Goal: Task Accomplishment & Management: Manage account settings

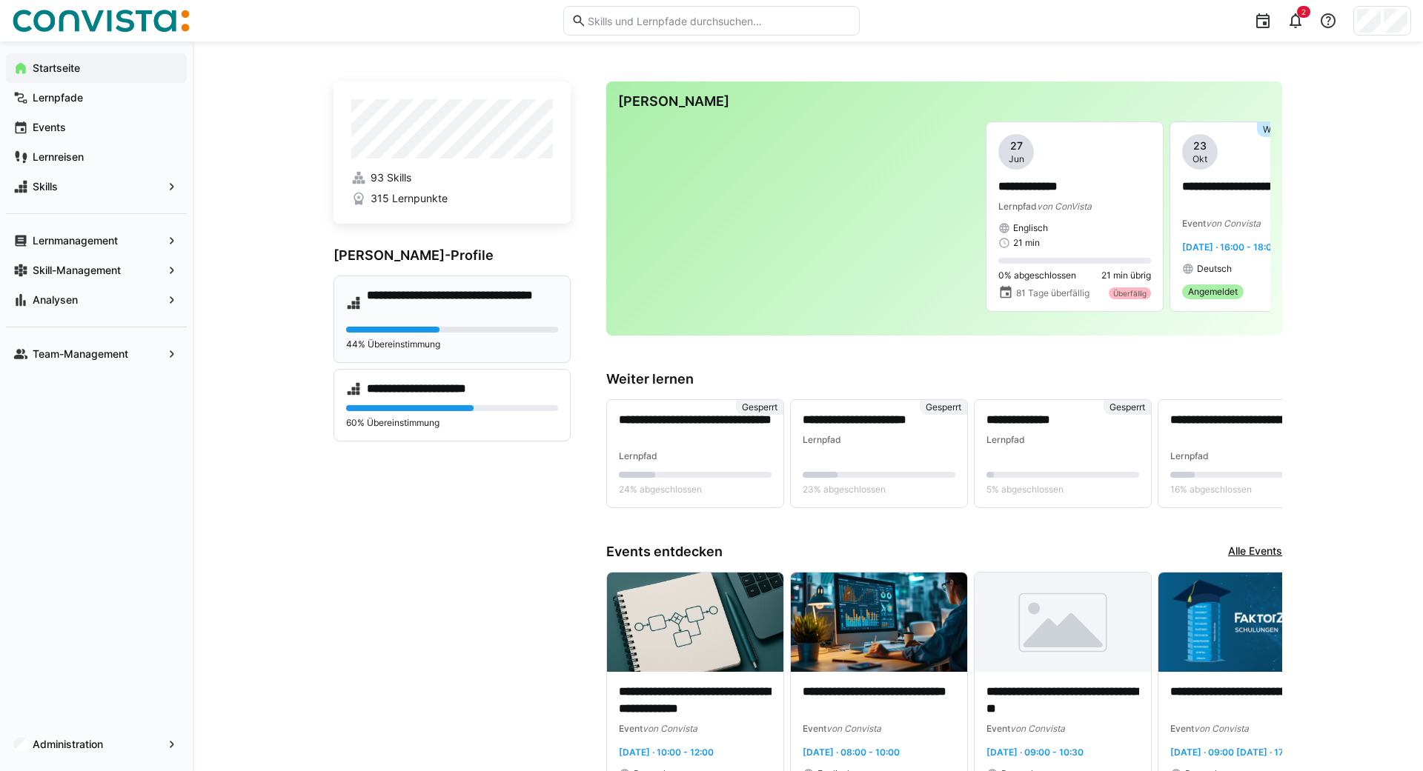
click at [416, 302] on h4 "**********" at bounding box center [462, 303] width 191 height 30
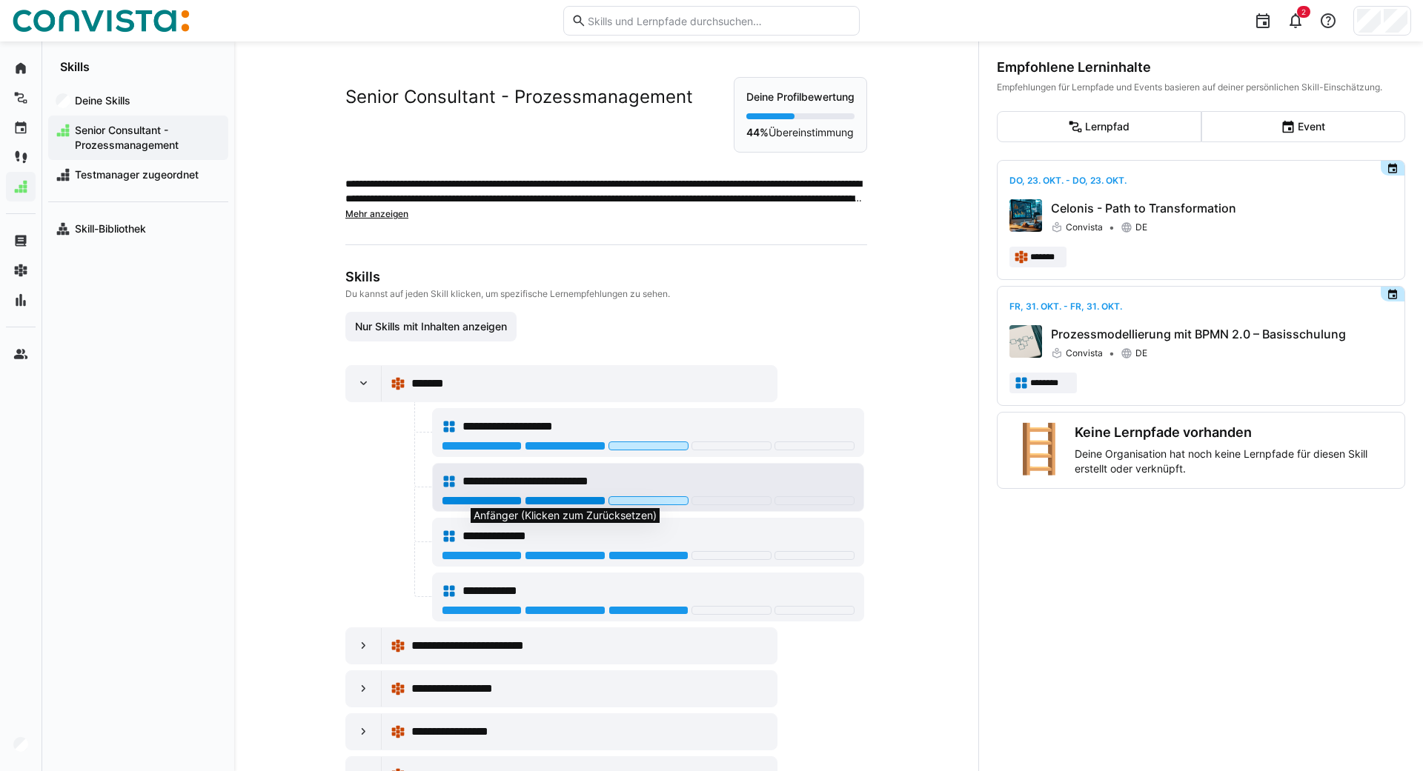
click at [545, 499] on div at bounding box center [565, 500] width 80 height 9
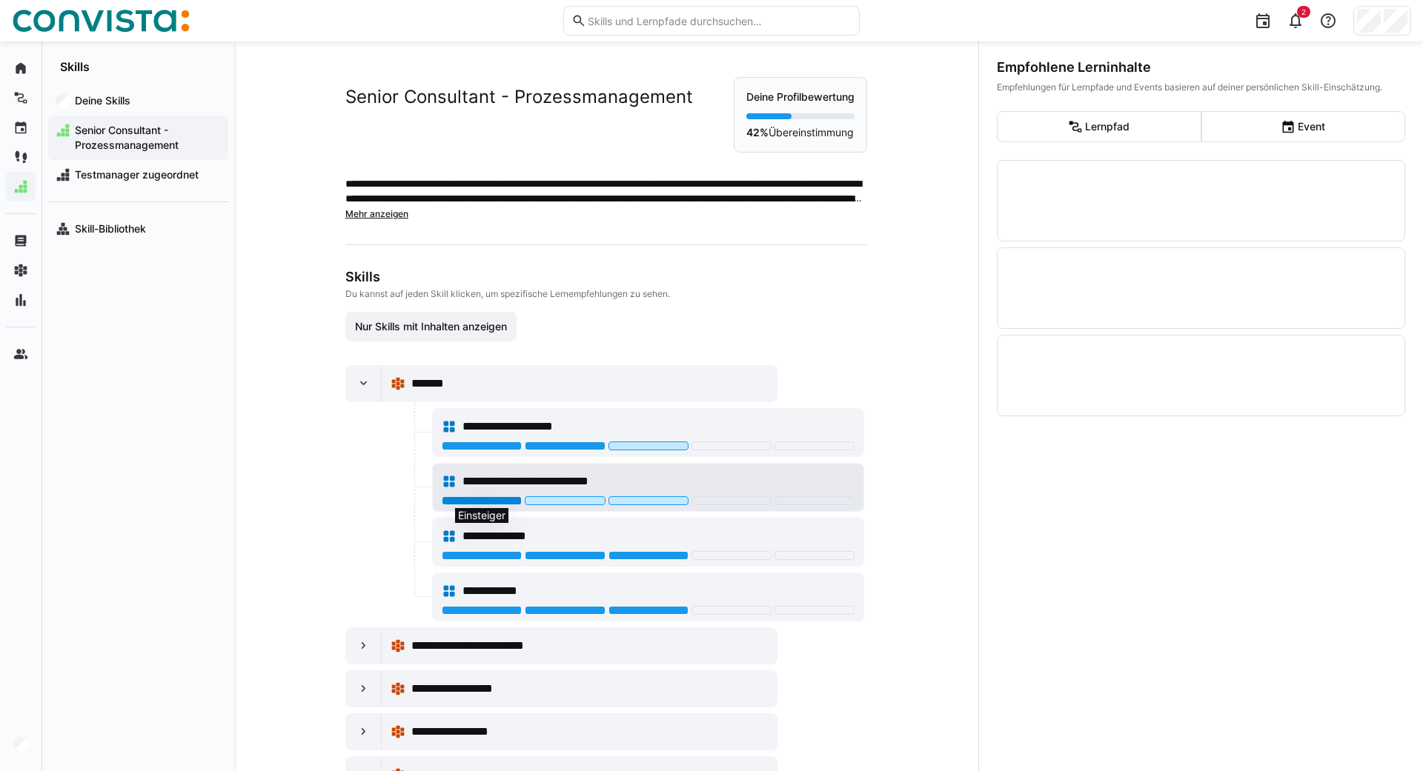
click at [470, 502] on div at bounding box center [482, 500] width 80 height 9
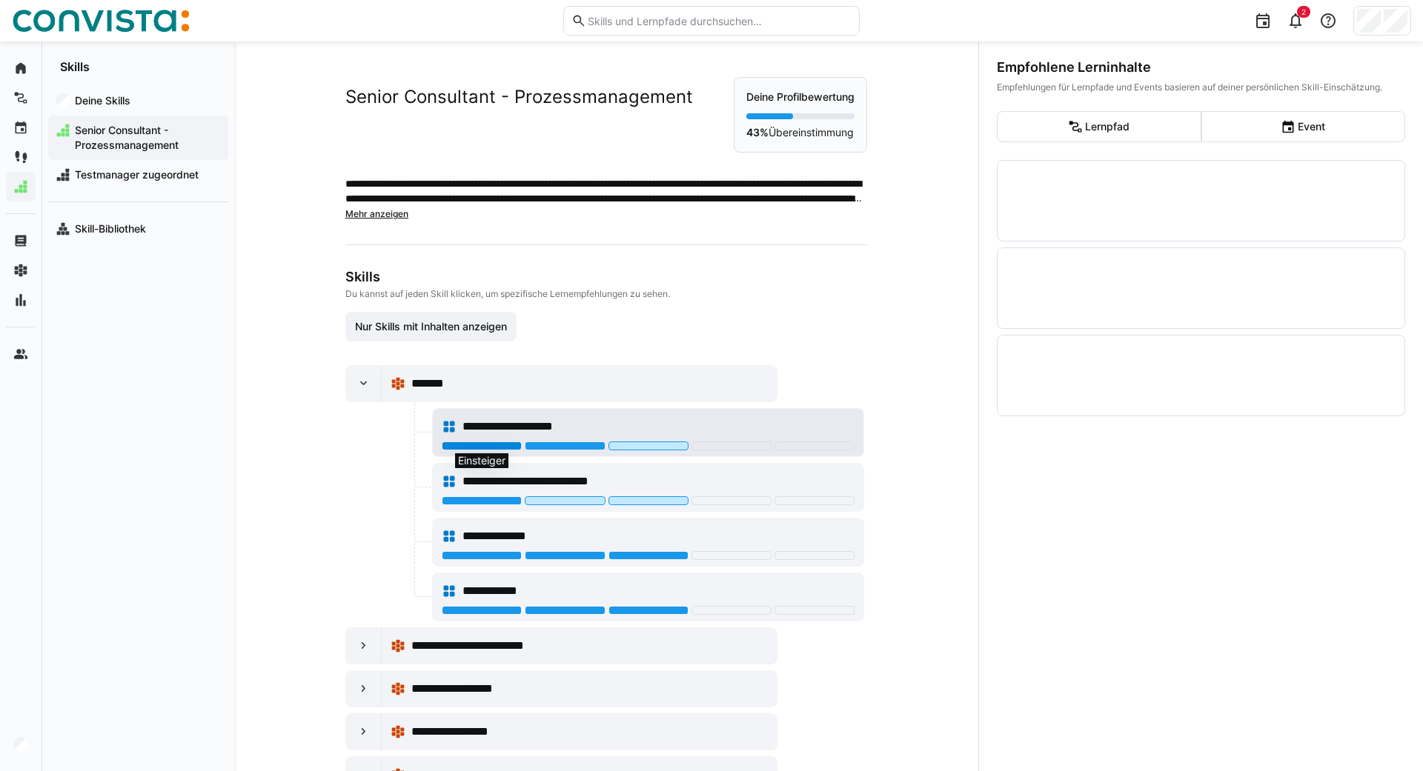
click at [493, 447] on div at bounding box center [482, 446] width 80 height 9
click at [356, 642] on div at bounding box center [364, 646] width 36 height 36
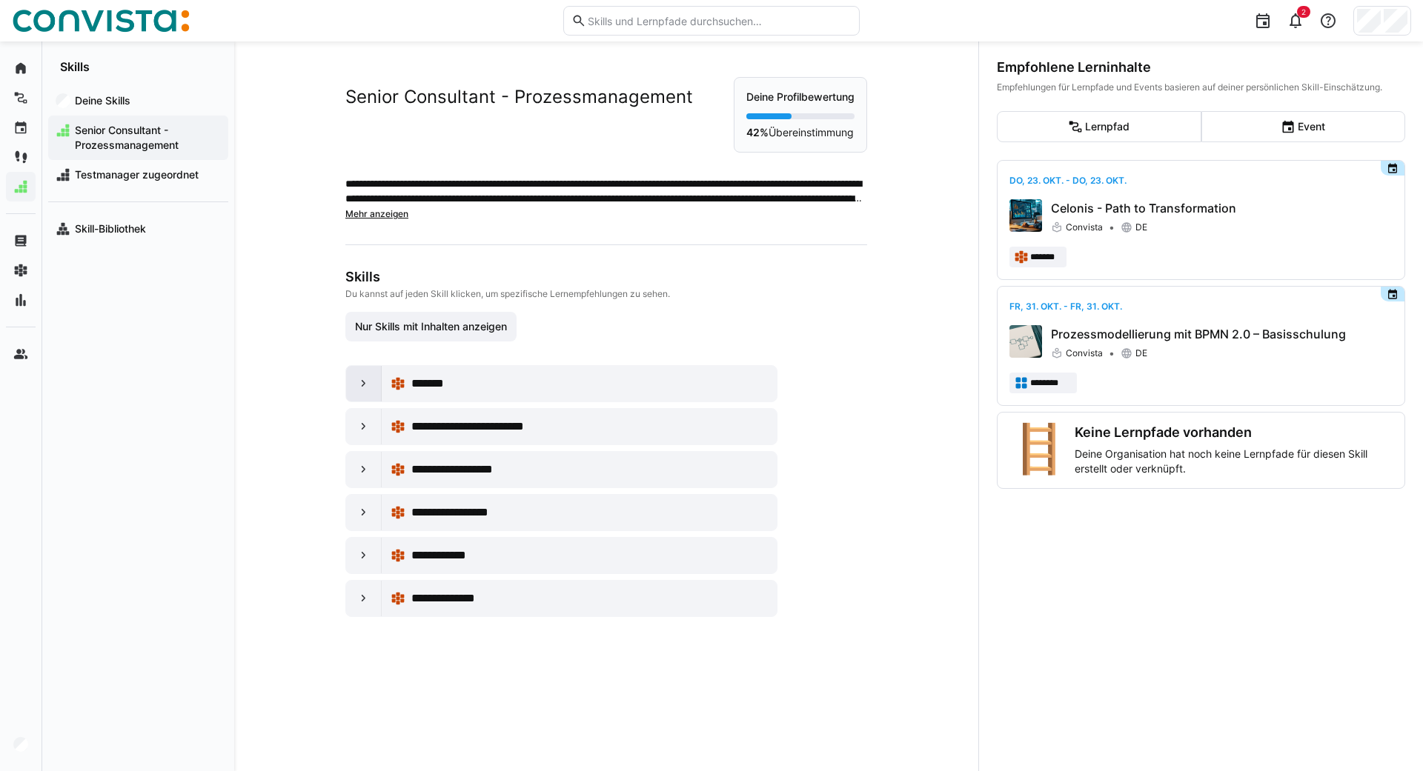
click at [348, 389] on div at bounding box center [364, 384] width 36 height 36
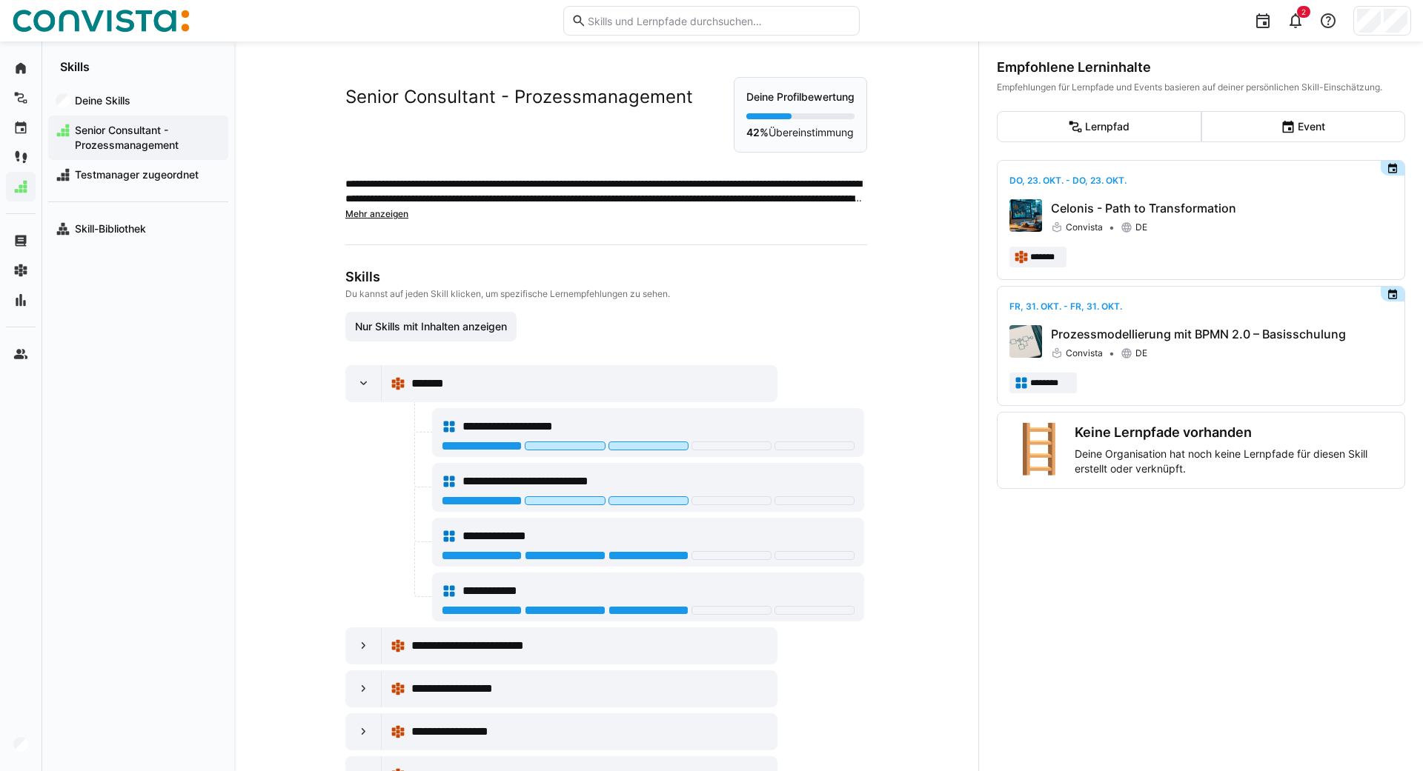
click at [299, 424] on div "**********" at bounding box center [606, 406] width 744 height 730
click at [359, 654] on div at bounding box center [364, 646] width 36 height 36
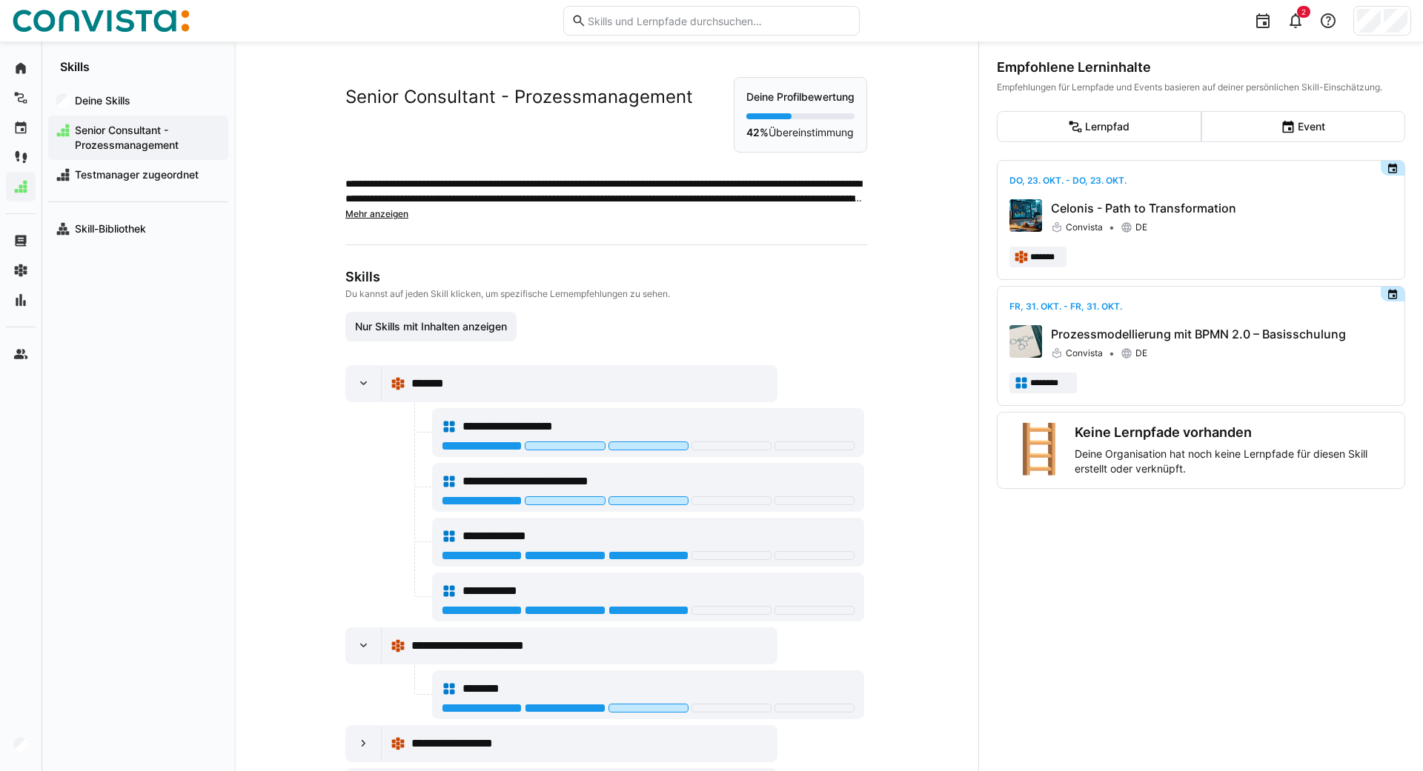
click at [217, 360] on div "Deine Skills Senior Consultant - Prozessmanagement Testmanager zugeordnet Skill…" at bounding box center [138, 422] width 192 height 697
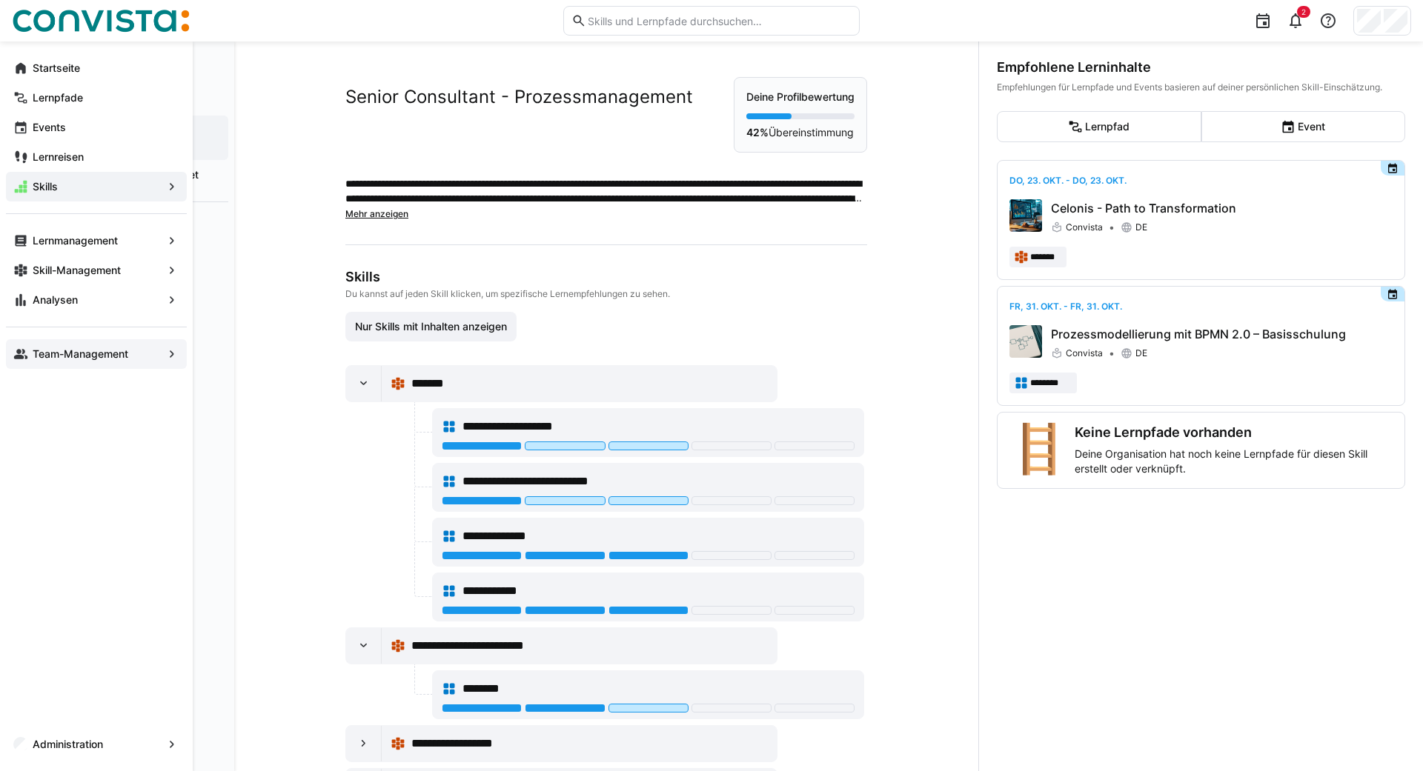
click at [0, 0] on app-navigation-label "Team-Management" at bounding box center [0, 0] width 0 height 0
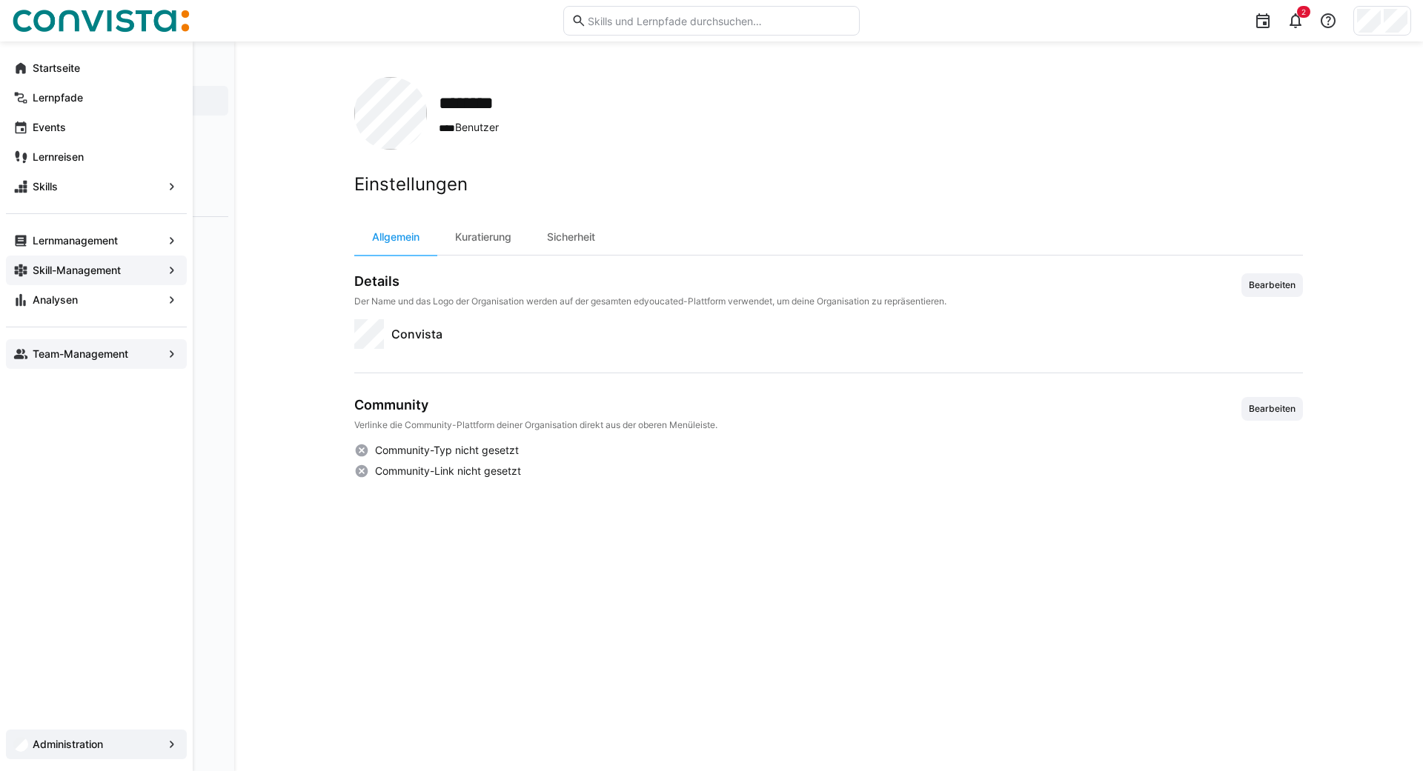
click at [0, 0] on app-navigation-label "Skill-Management" at bounding box center [0, 0] width 0 height 0
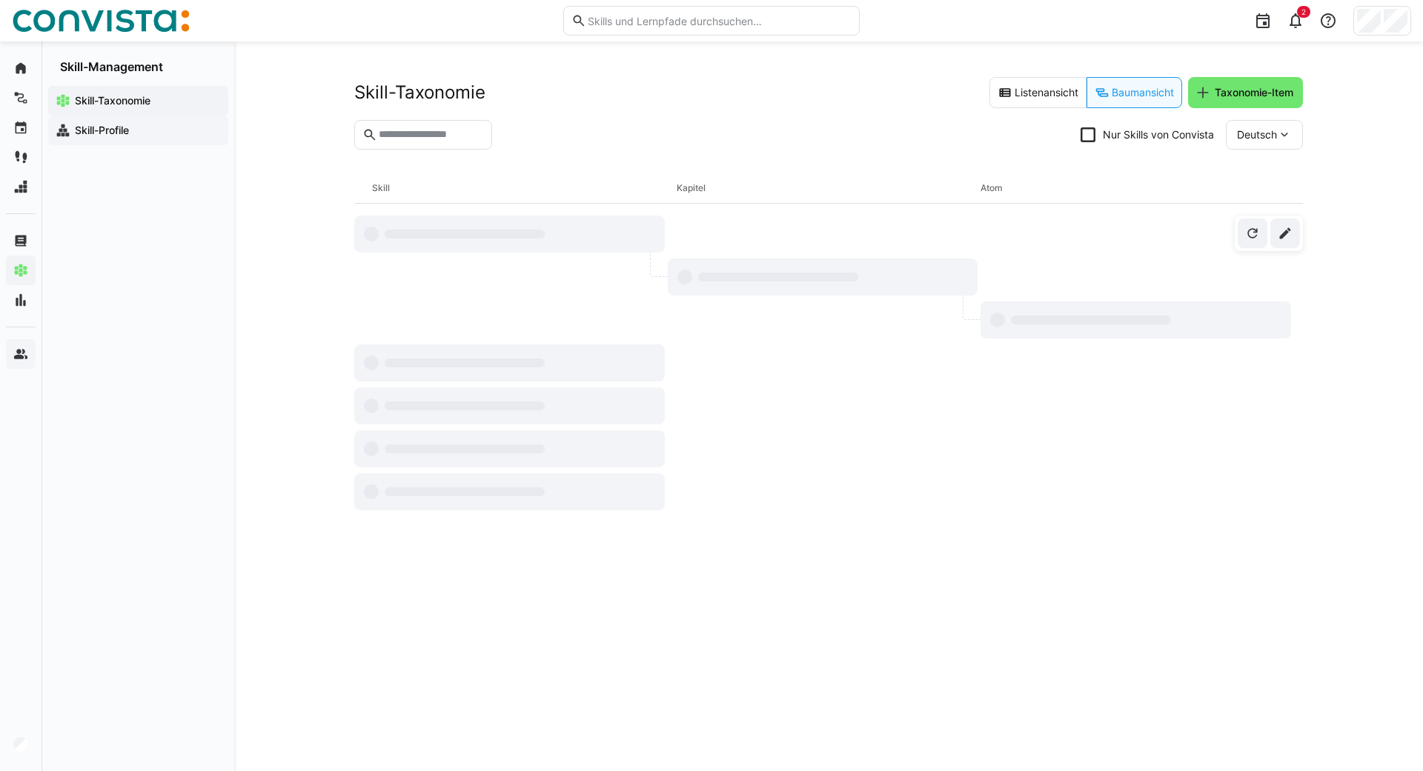
click at [0, 0] on app-navigation-label "Skill-Profile" at bounding box center [0, 0] width 0 height 0
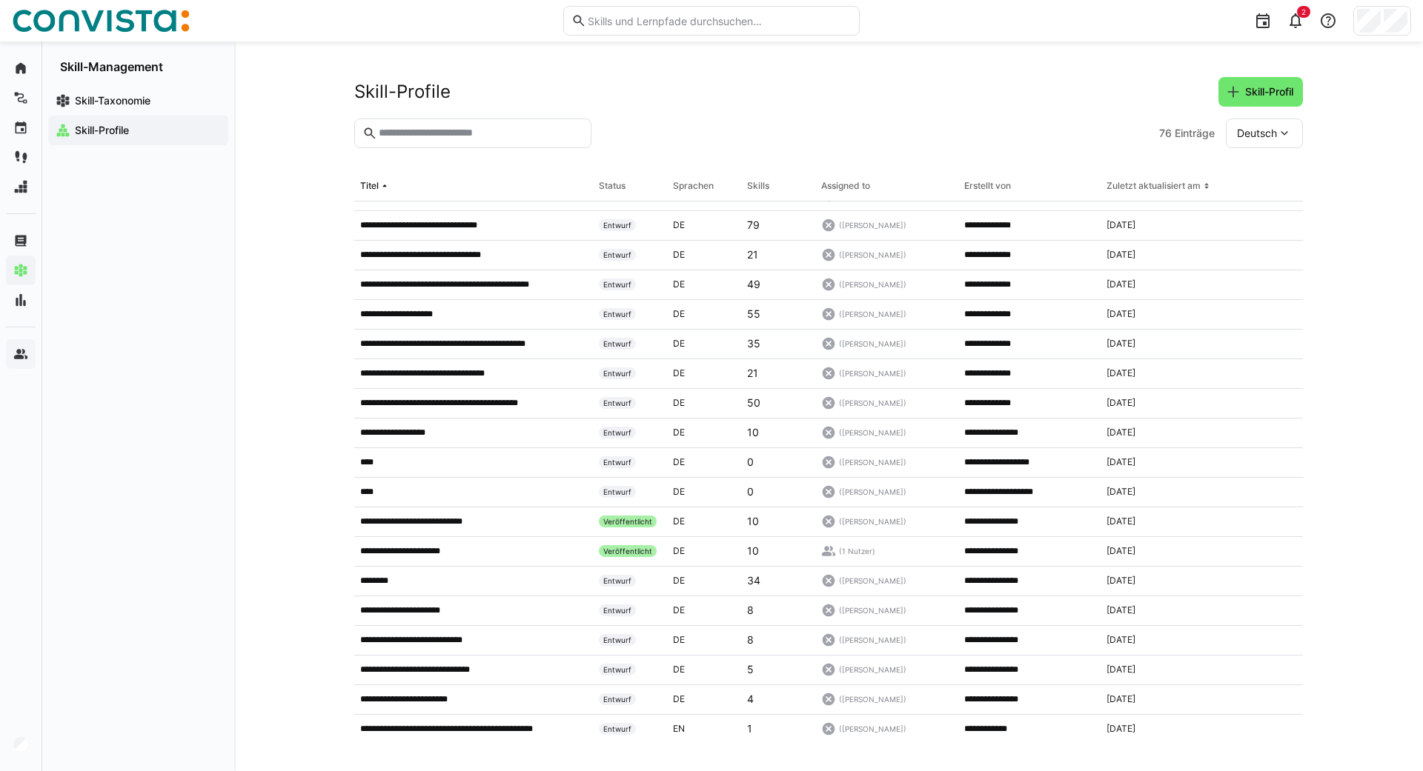
scroll to position [1718, 0]
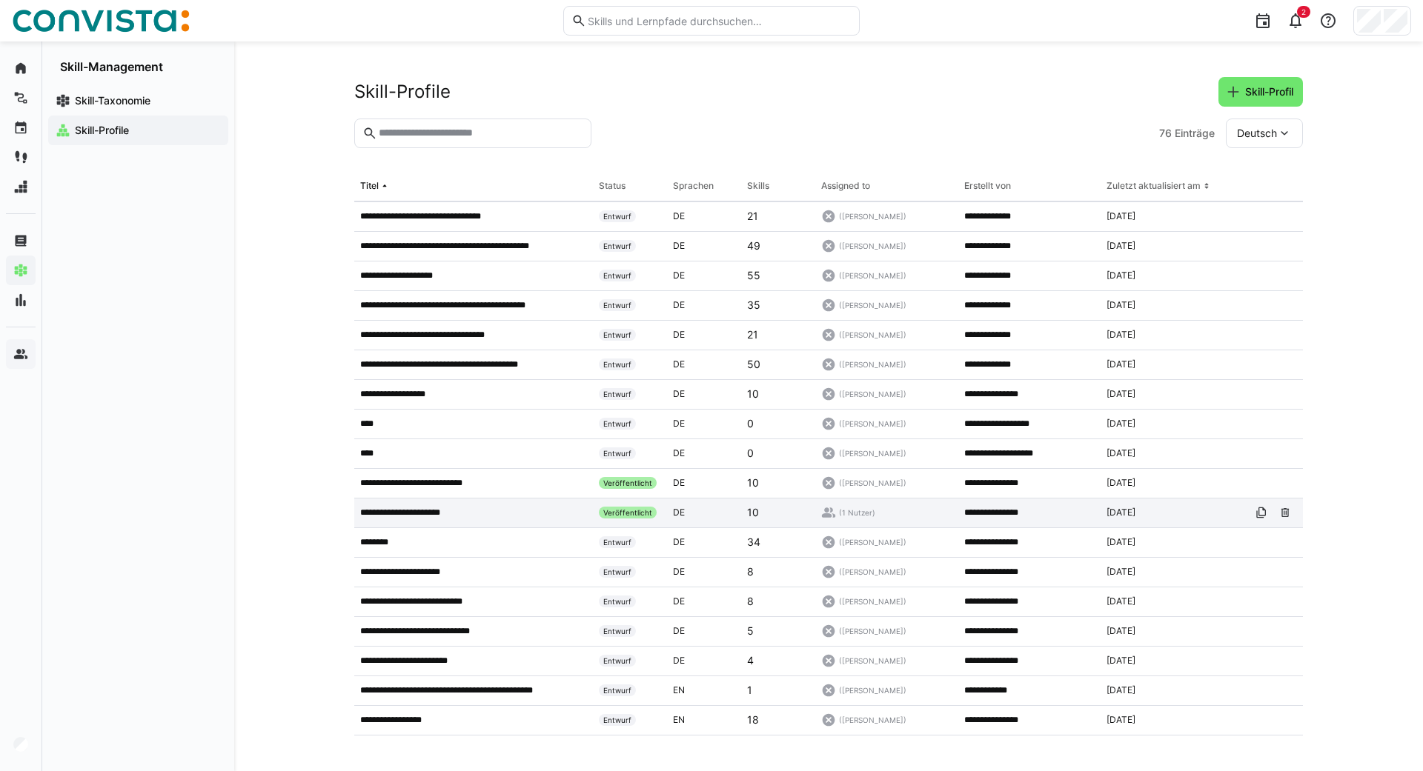
click at [406, 513] on p "**********" at bounding box center [413, 513] width 107 height 12
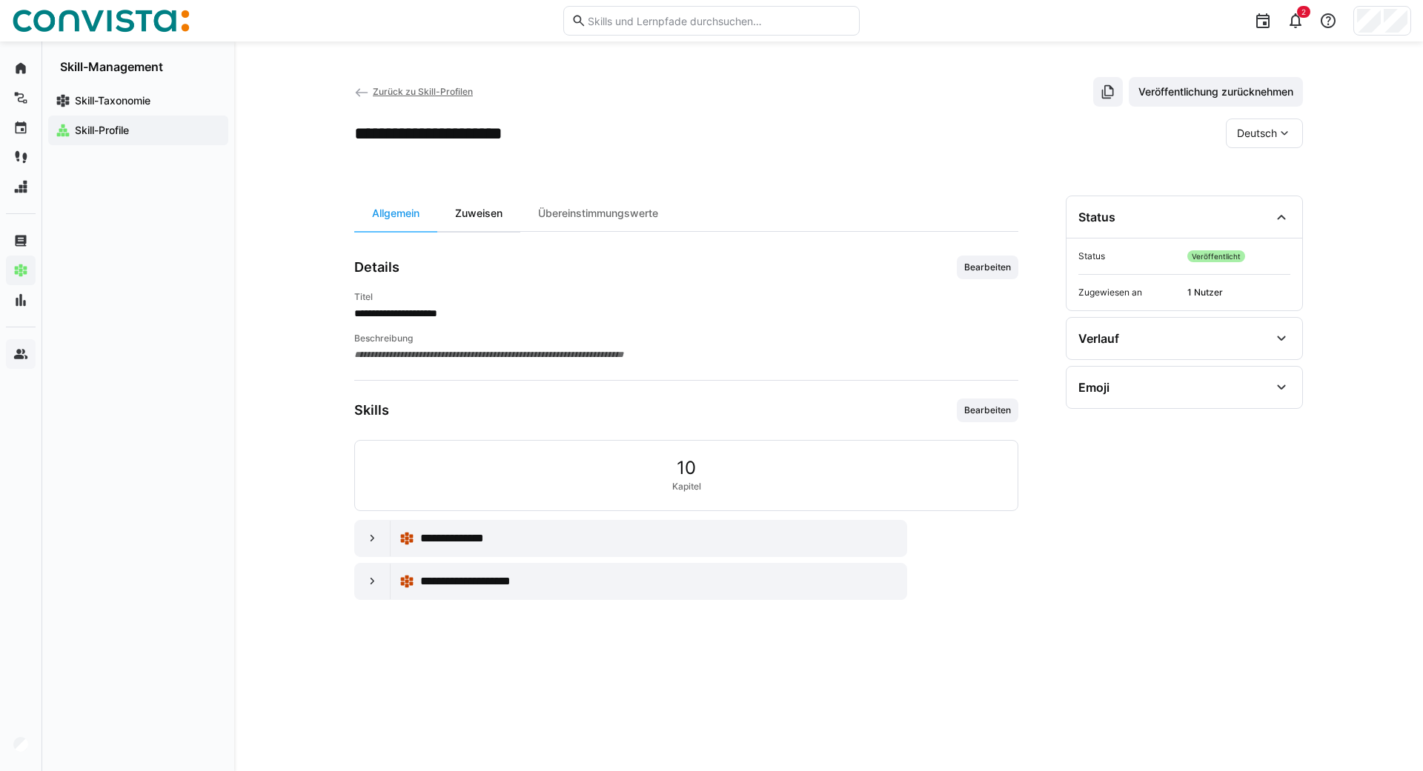
click at [489, 220] on div "Zuweisen" at bounding box center [478, 214] width 83 height 36
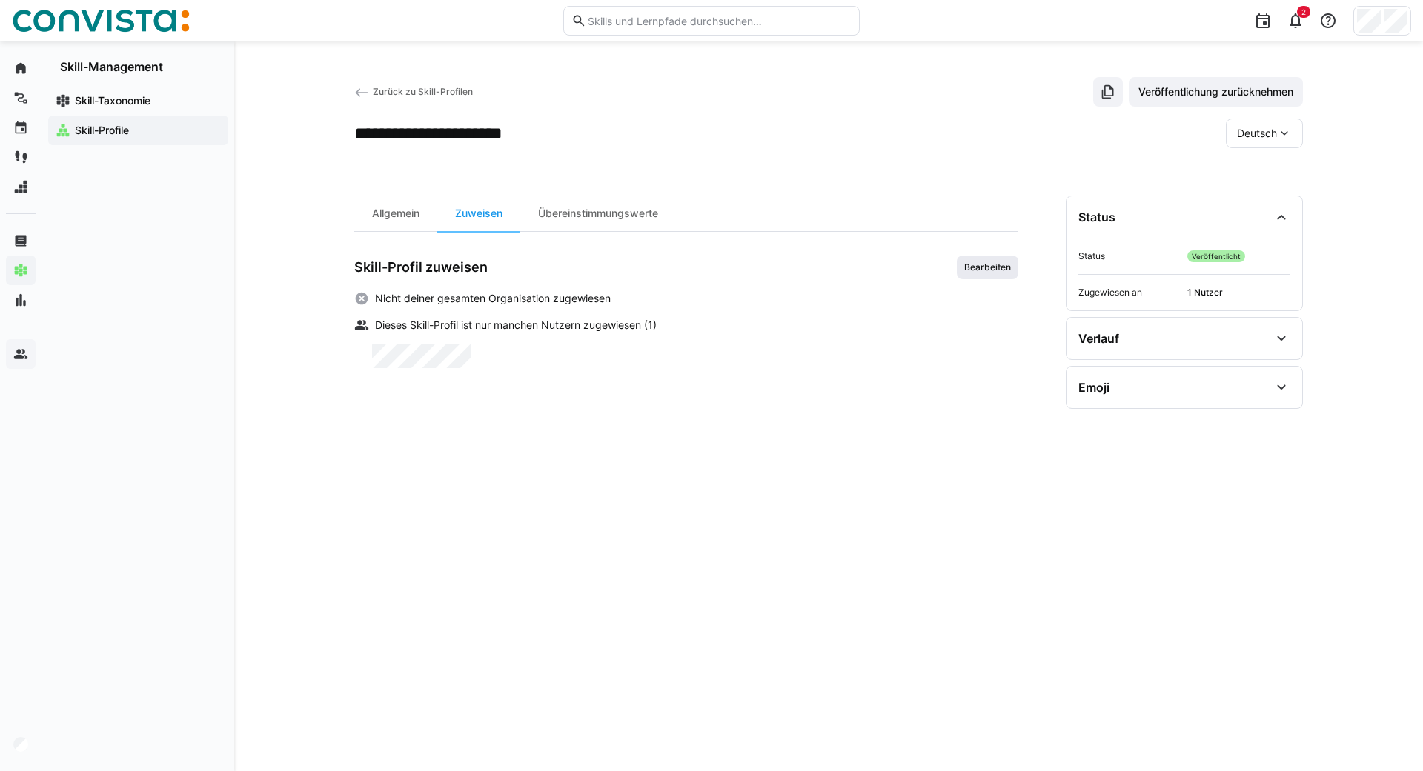
click at [978, 272] on span "Bearbeiten" at bounding box center [987, 268] width 50 height 12
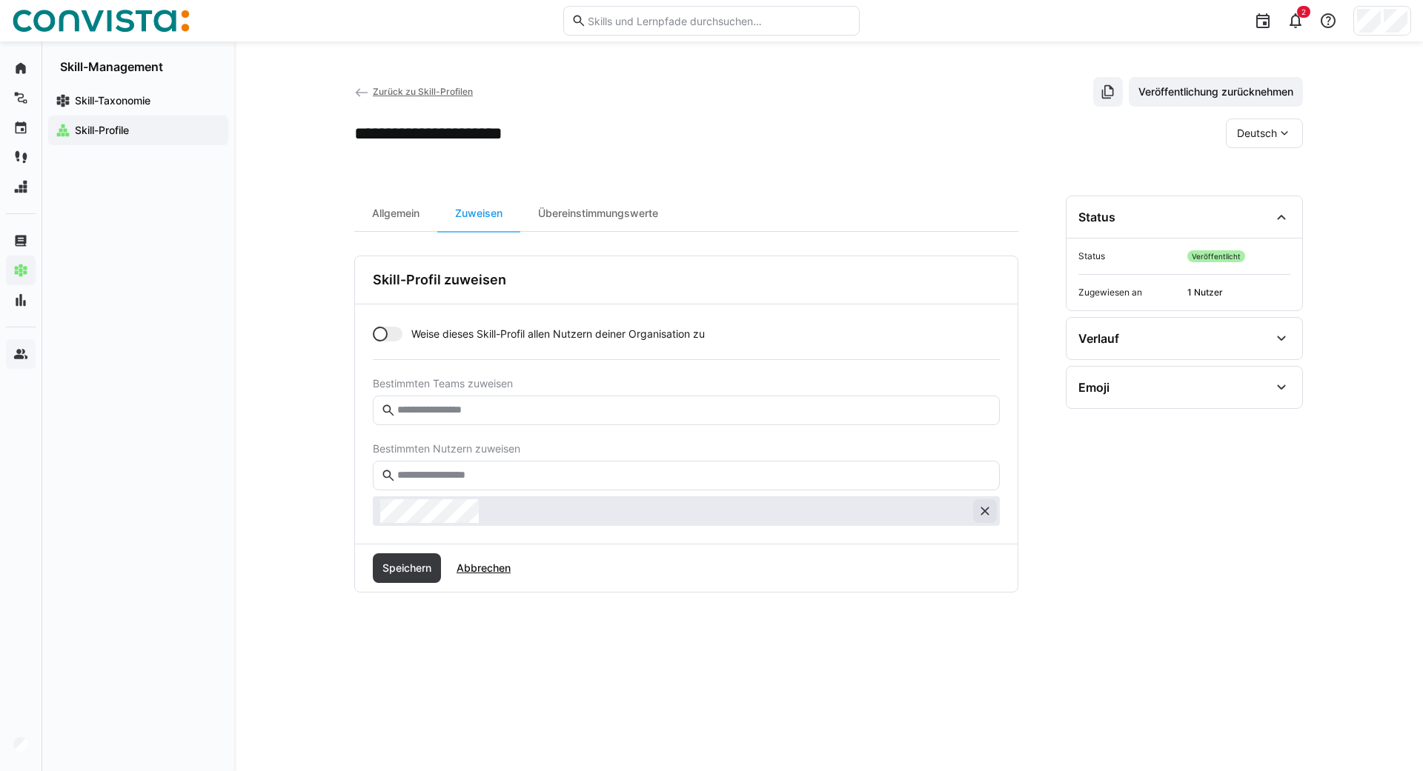
click at [981, 508] on eds-icon at bounding box center [984, 511] width 15 height 15
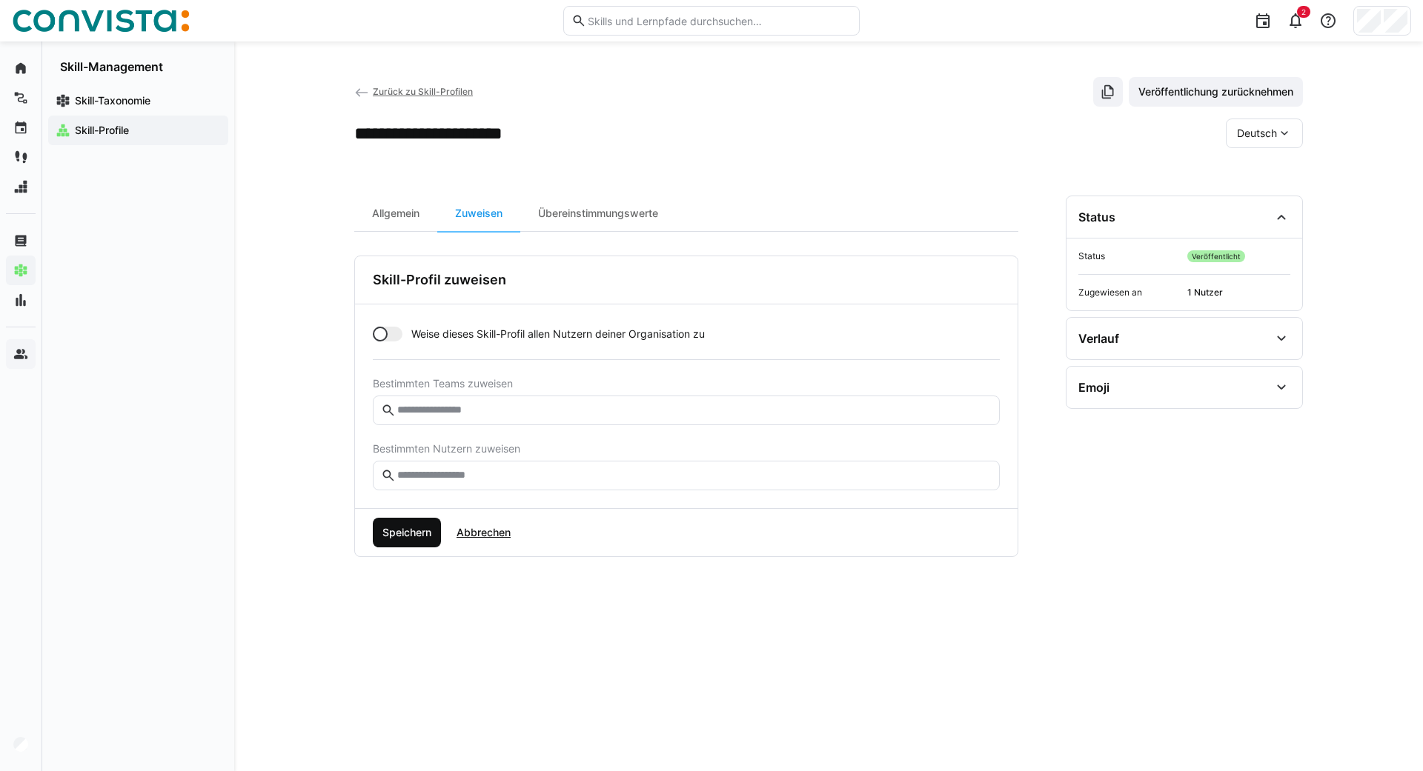
click at [430, 535] on span "Speichern" at bounding box center [406, 532] width 53 height 15
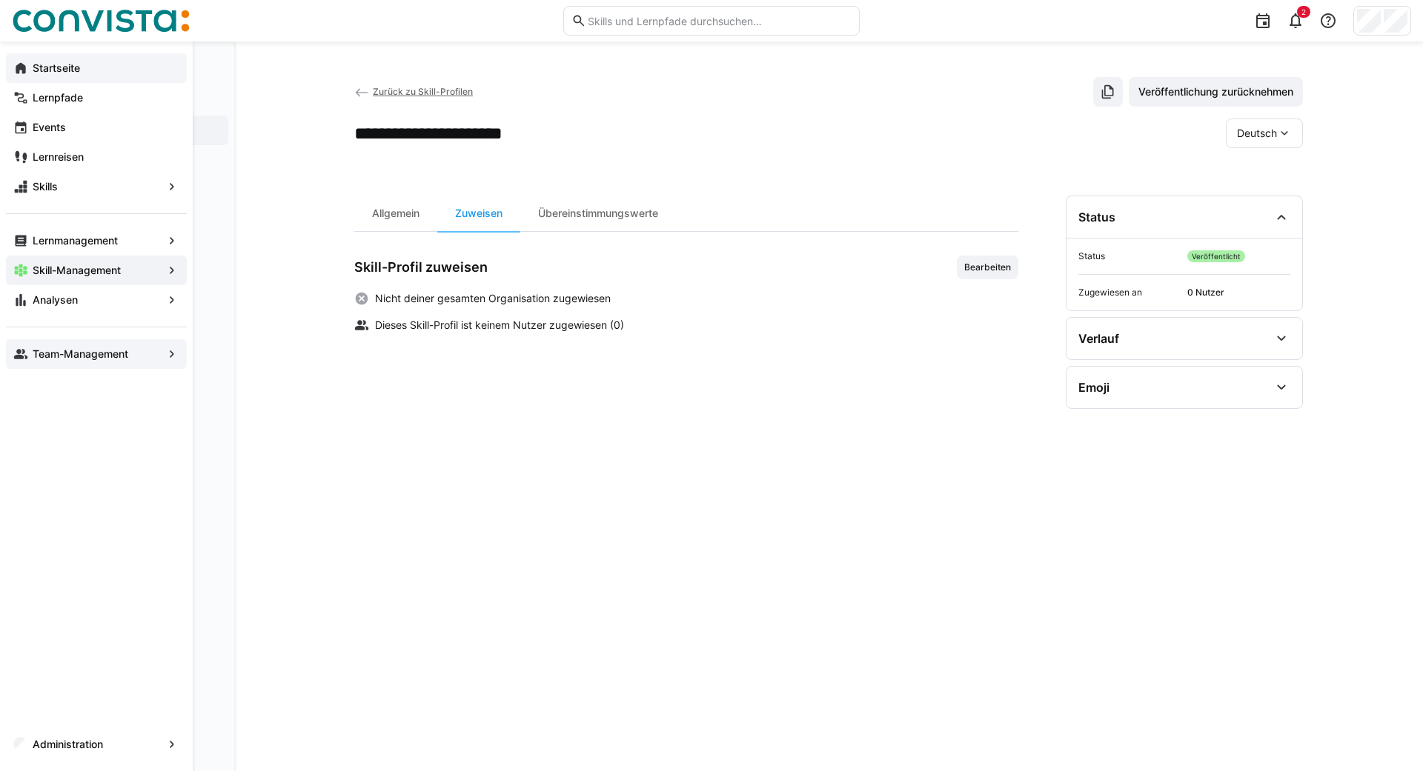
click at [0, 0] on app-navigation-label "Startseite" at bounding box center [0, 0] width 0 height 0
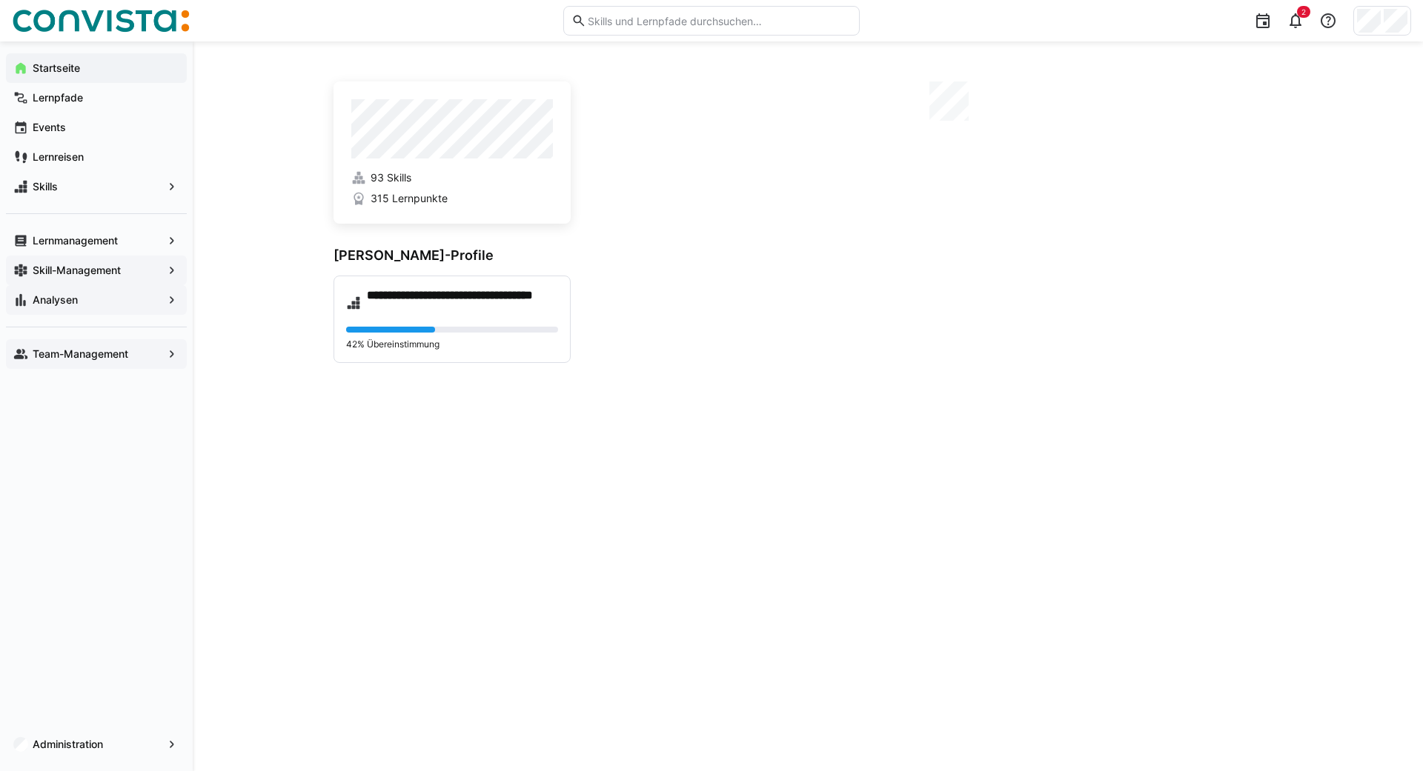
click at [0, 0] on app-navigation-label "Analysen" at bounding box center [0, 0] width 0 height 0
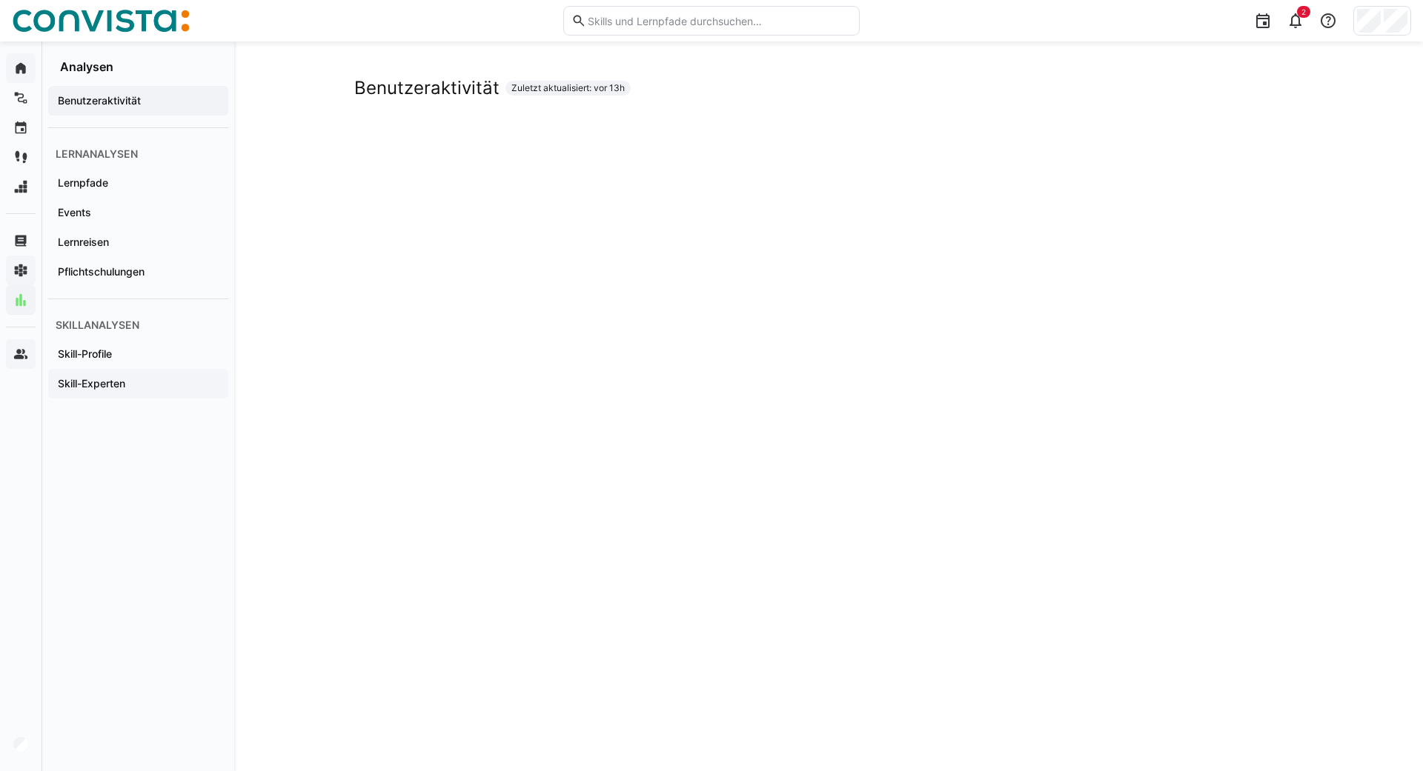
click at [89, 377] on span "Skill-Experten" at bounding box center [138, 383] width 165 height 15
click at [299, 304] on div "Skill-Experten Zuletzt aktualisiert: vor 13h" at bounding box center [828, 434] width 1188 height 787
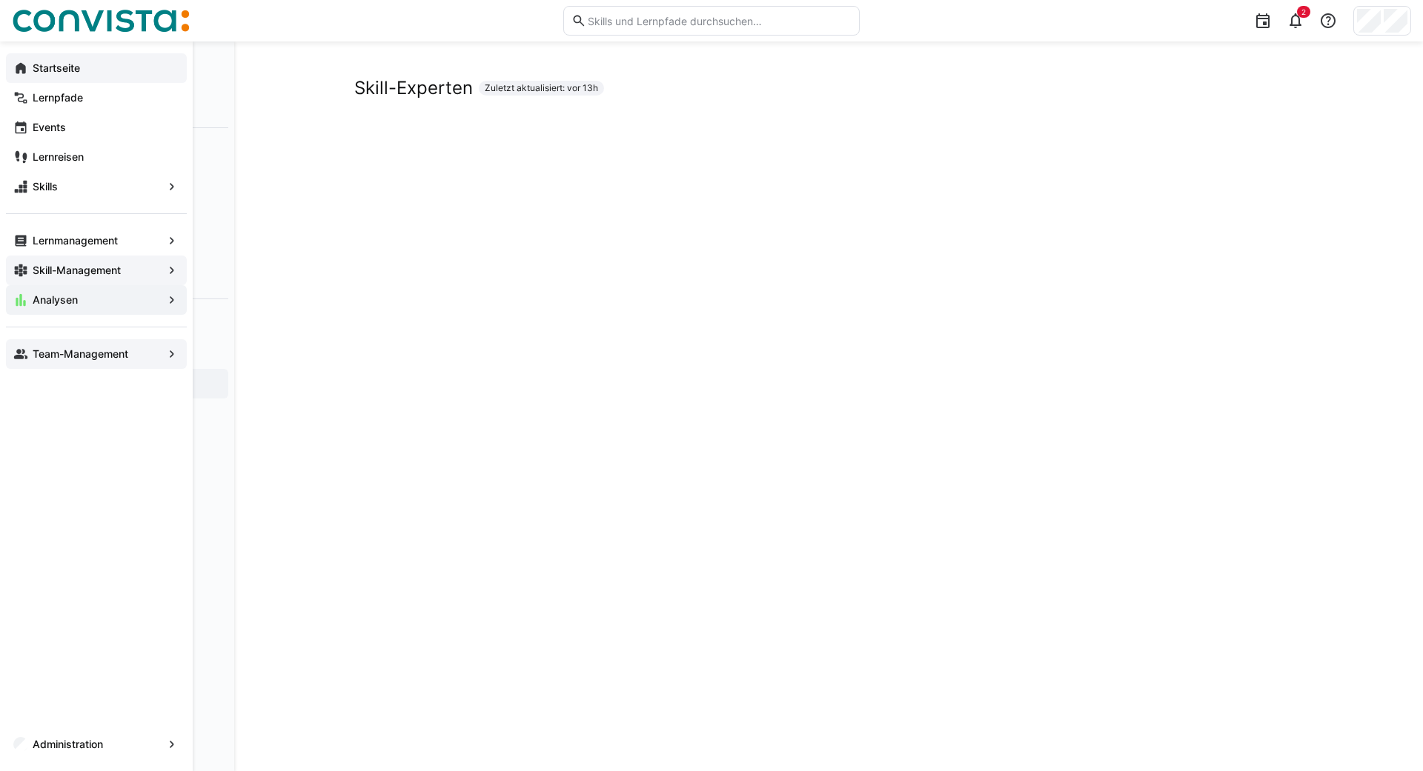
click at [0, 0] on app-navigation-label "Startseite" at bounding box center [0, 0] width 0 height 0
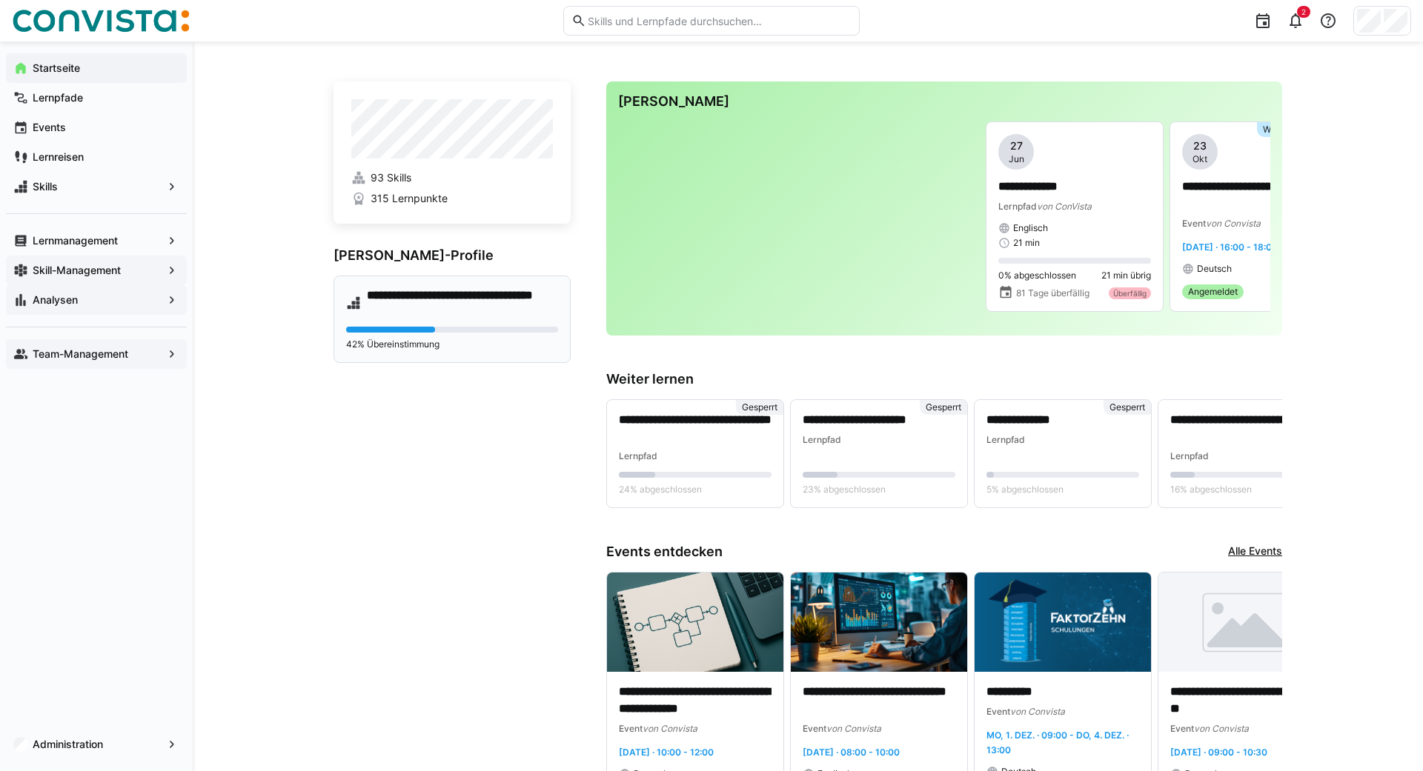
click at [411, 305] on h4 "**********" at bounding box center [462, 303] width 191 height 30
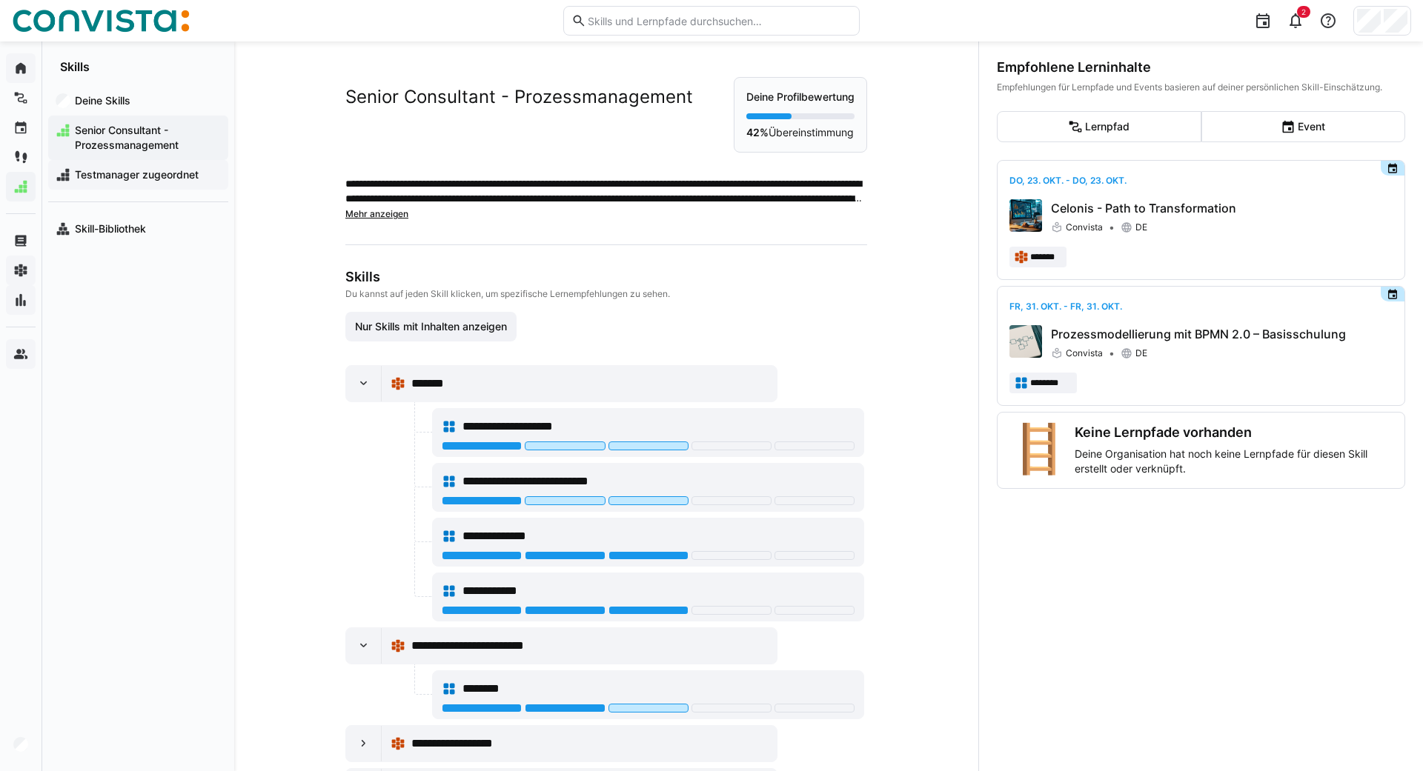
click at [106, 176] on span "Testmanager zugeordnet" at bounding box center [147, 174] width 148 height 15
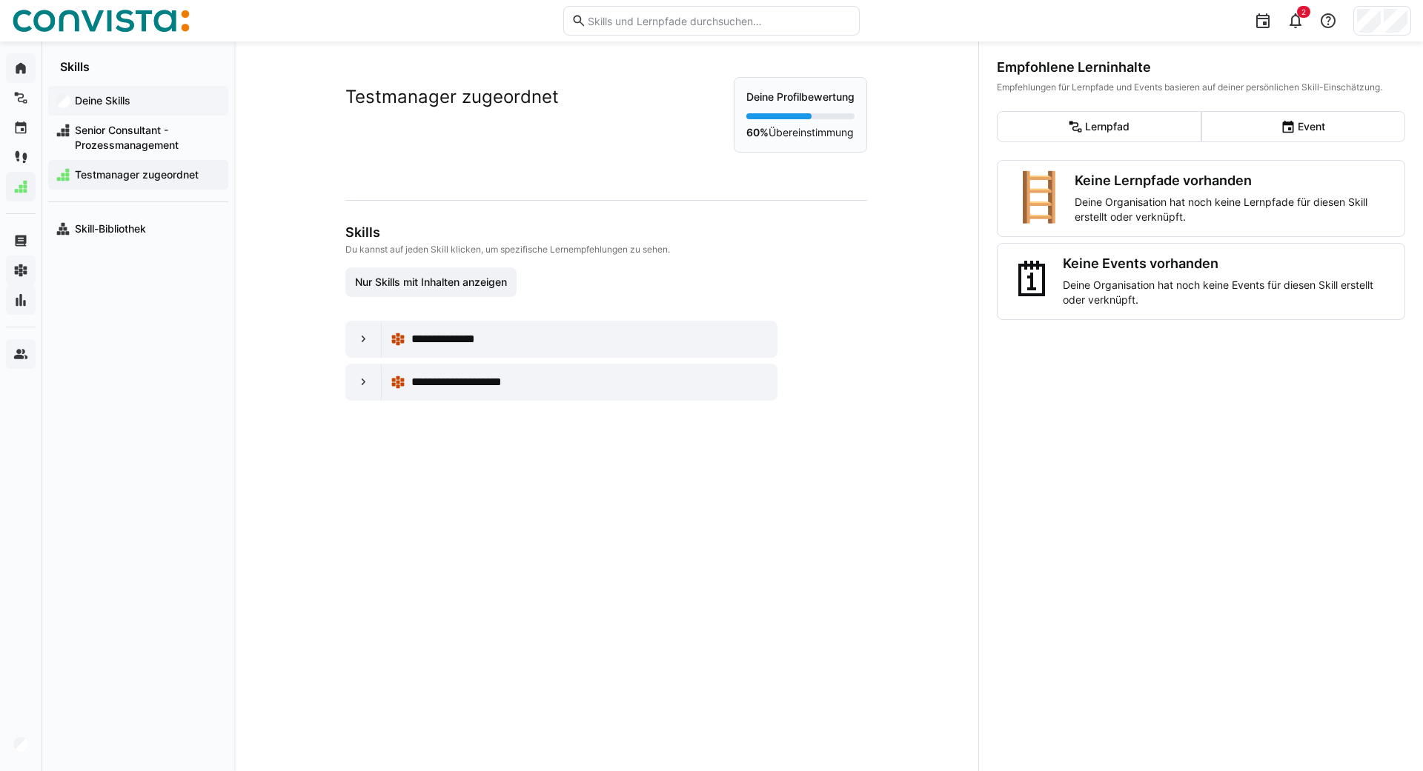
click at [0, 0] on app-navigation-label "Deine Skills" at bounding box center [0, 0] width 0 height 0
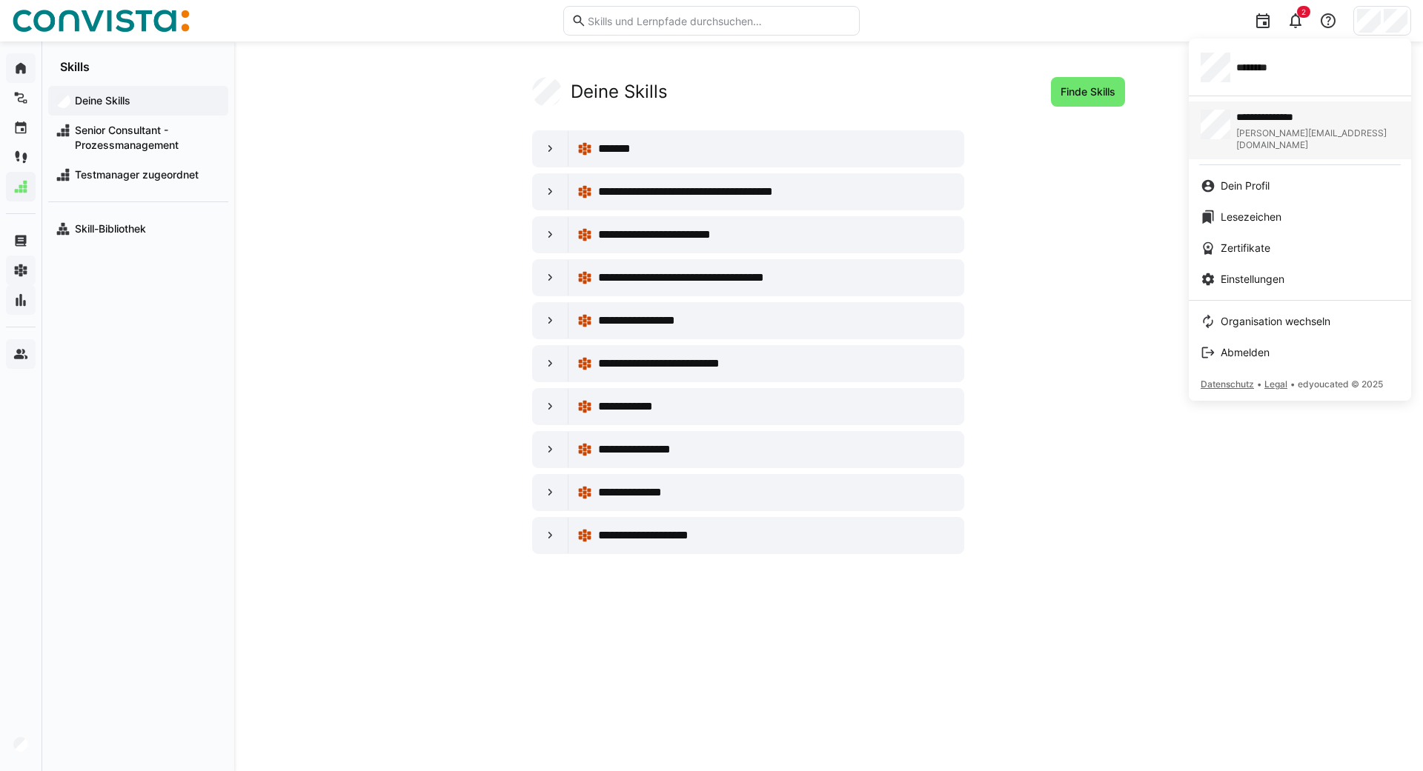
click at [1283, 139] on link "**********" at bounding box center [1299, 131] width 222 height 58
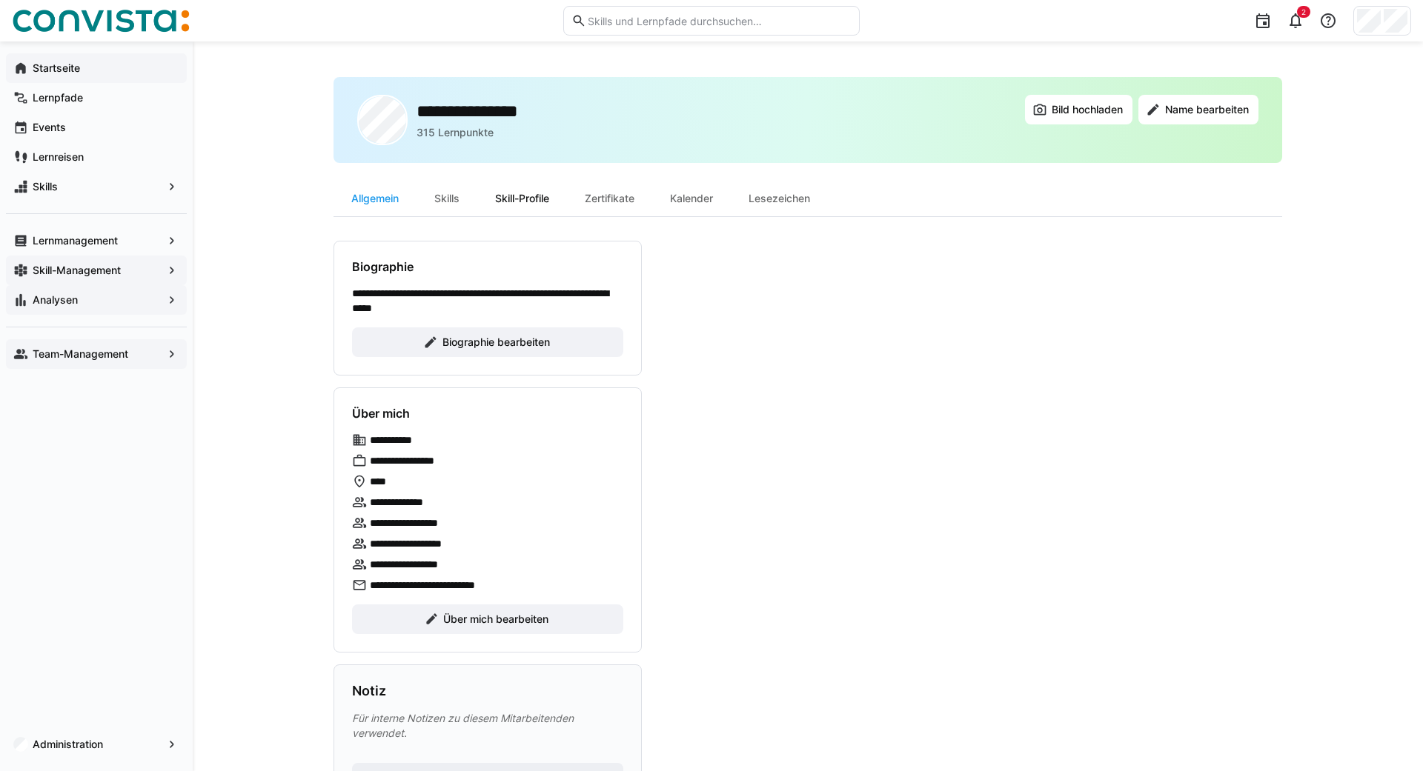
click at [526, 208] on div "Skill-Profile" at bounding box center [522, 199] width 90 height 36
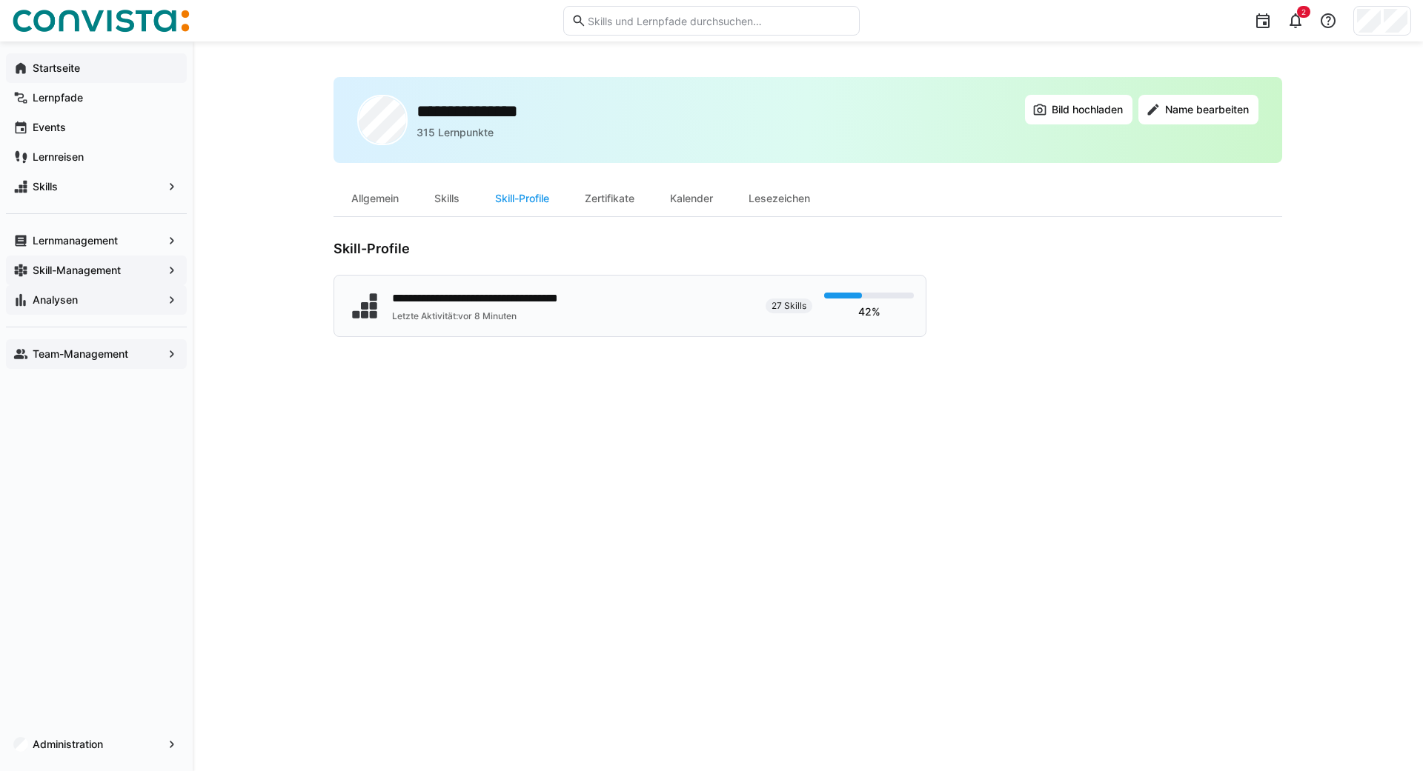
click at [497, 296] on div "**********" at bounding box center [508, 299] width 233 height 18
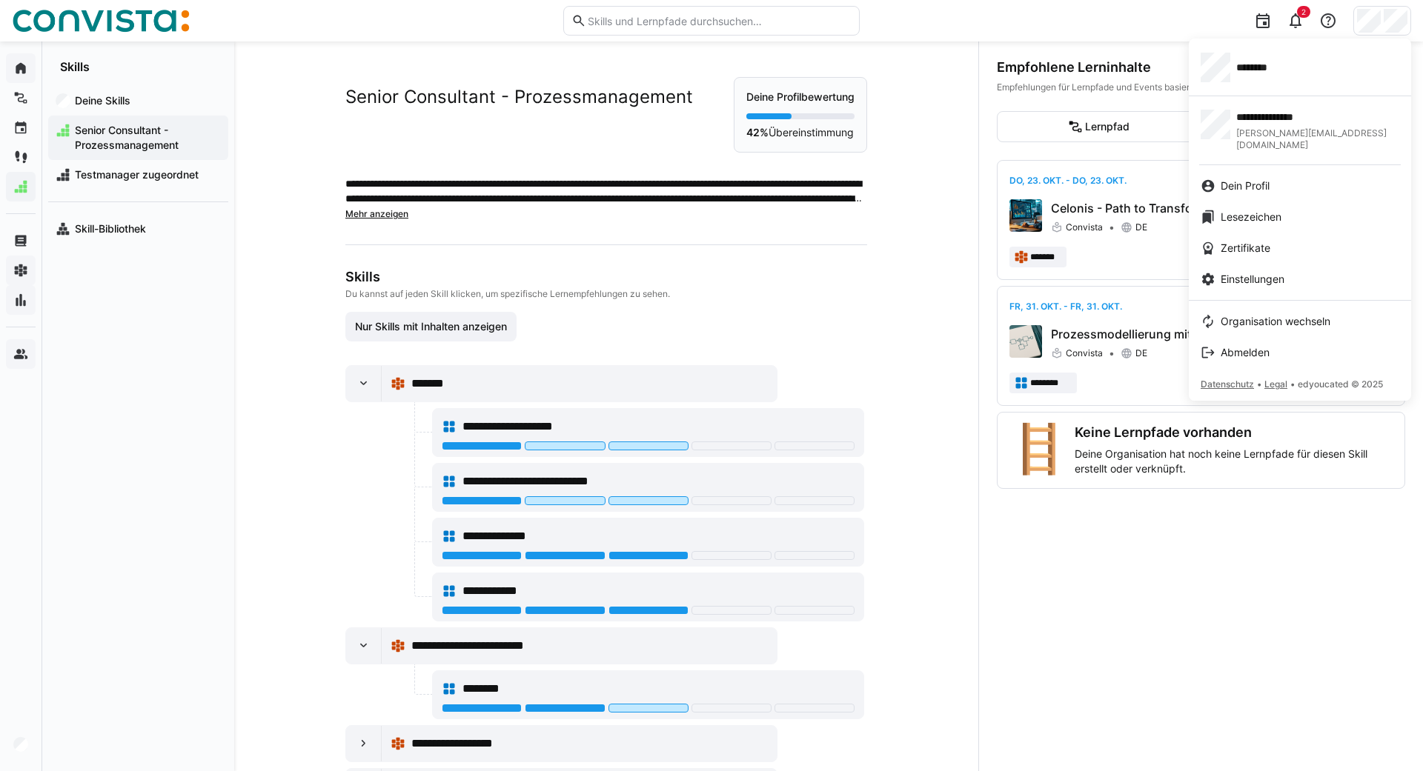
click at [30, 351] on div at bounding box center [711, 385] width 1423 height 771
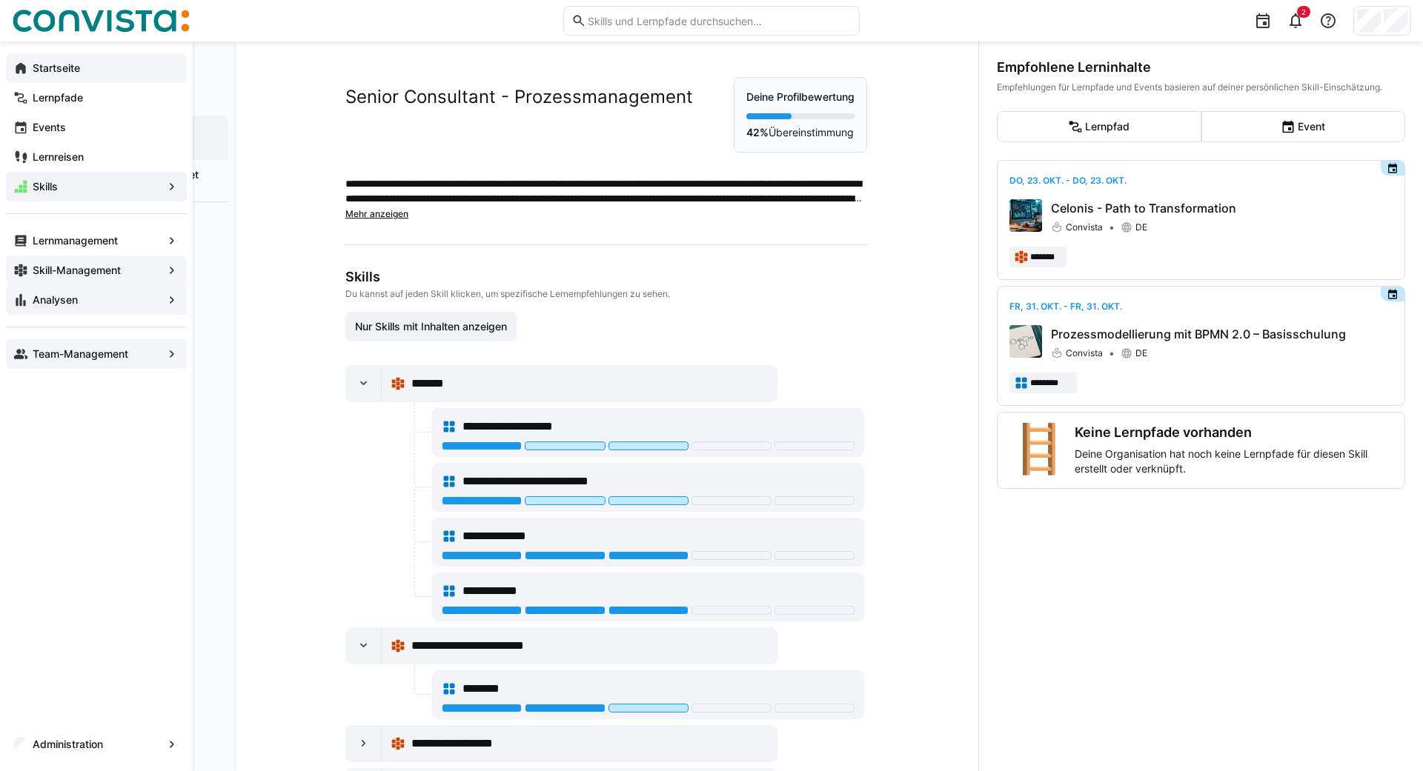
click at [19, 355] on eds-icon at bounding box center [20, 354] width 15 height 15
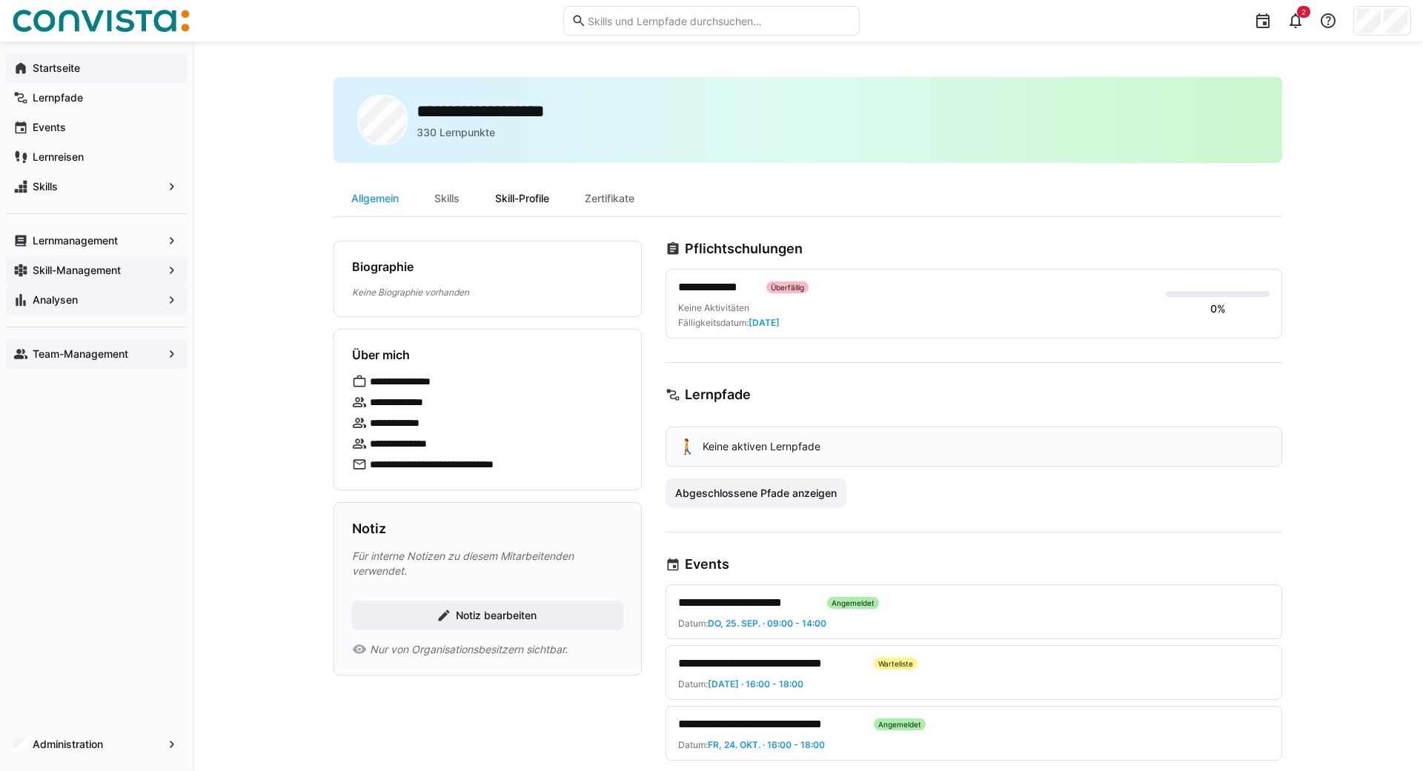
click at [524, 194] on div "Skill-Profile" at bounding box center [522, 199] width 90 height 36
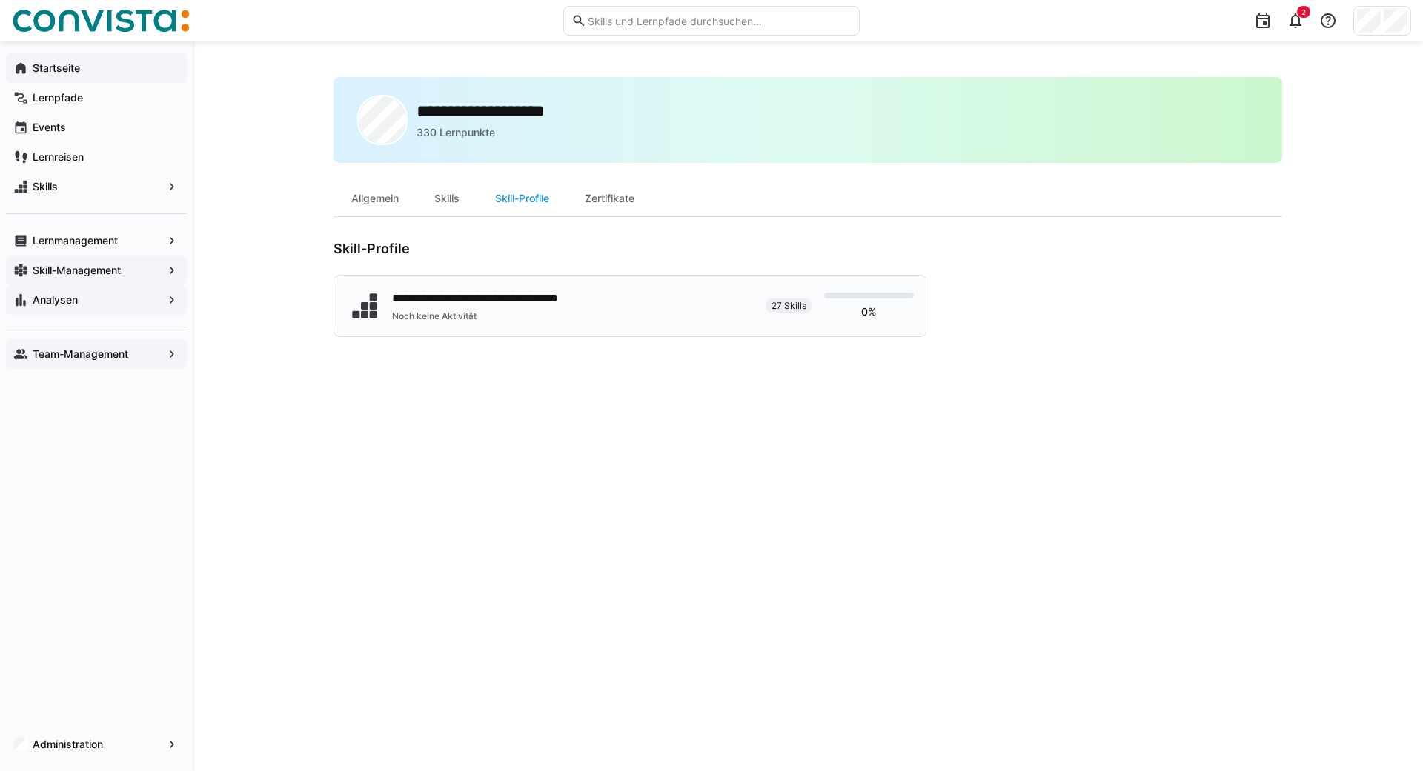
click at [539, 312] on div "Noch keine Aktivität" at bounding box center [508, 316] width 233 height 12
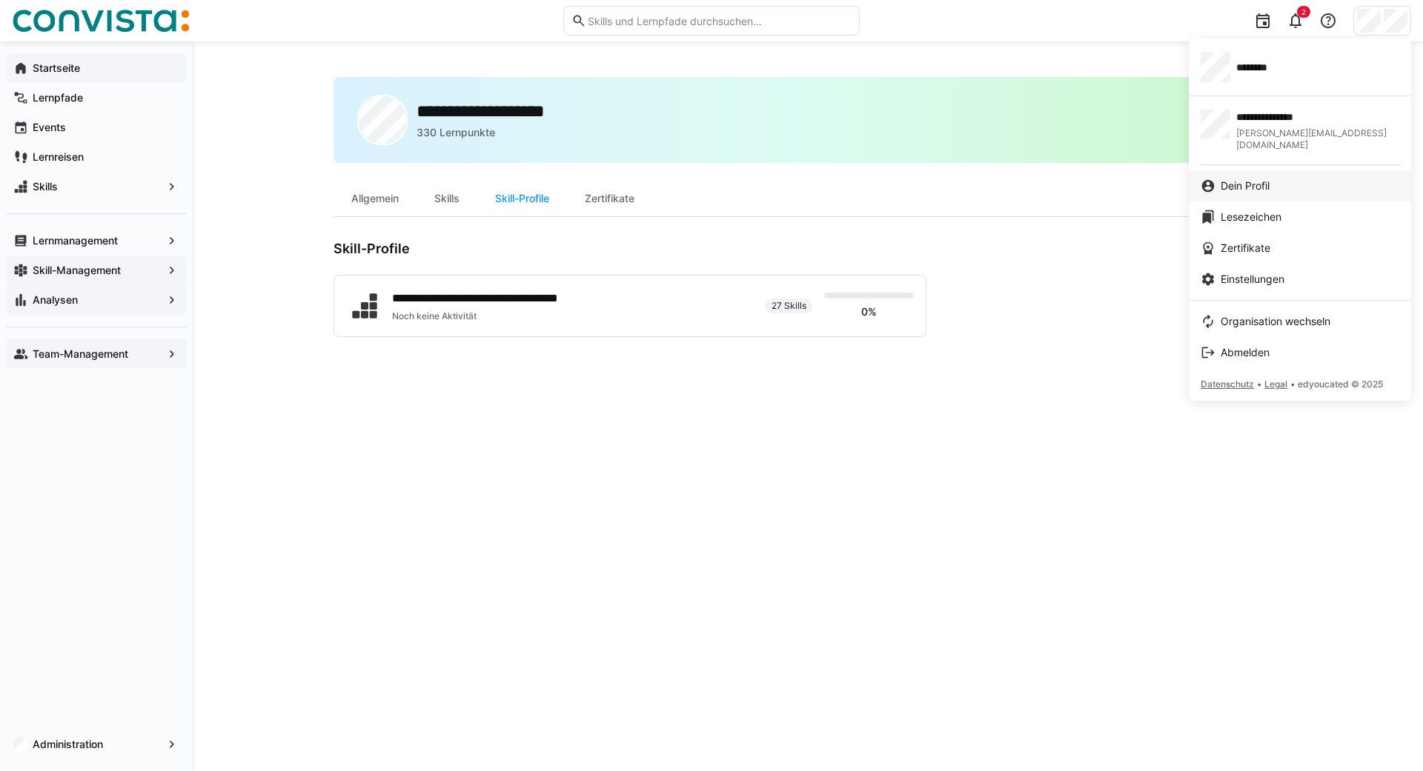
click at [1243, 179] on span "Dein Profil" at bounding box center [1244, 186] width 49 height 15
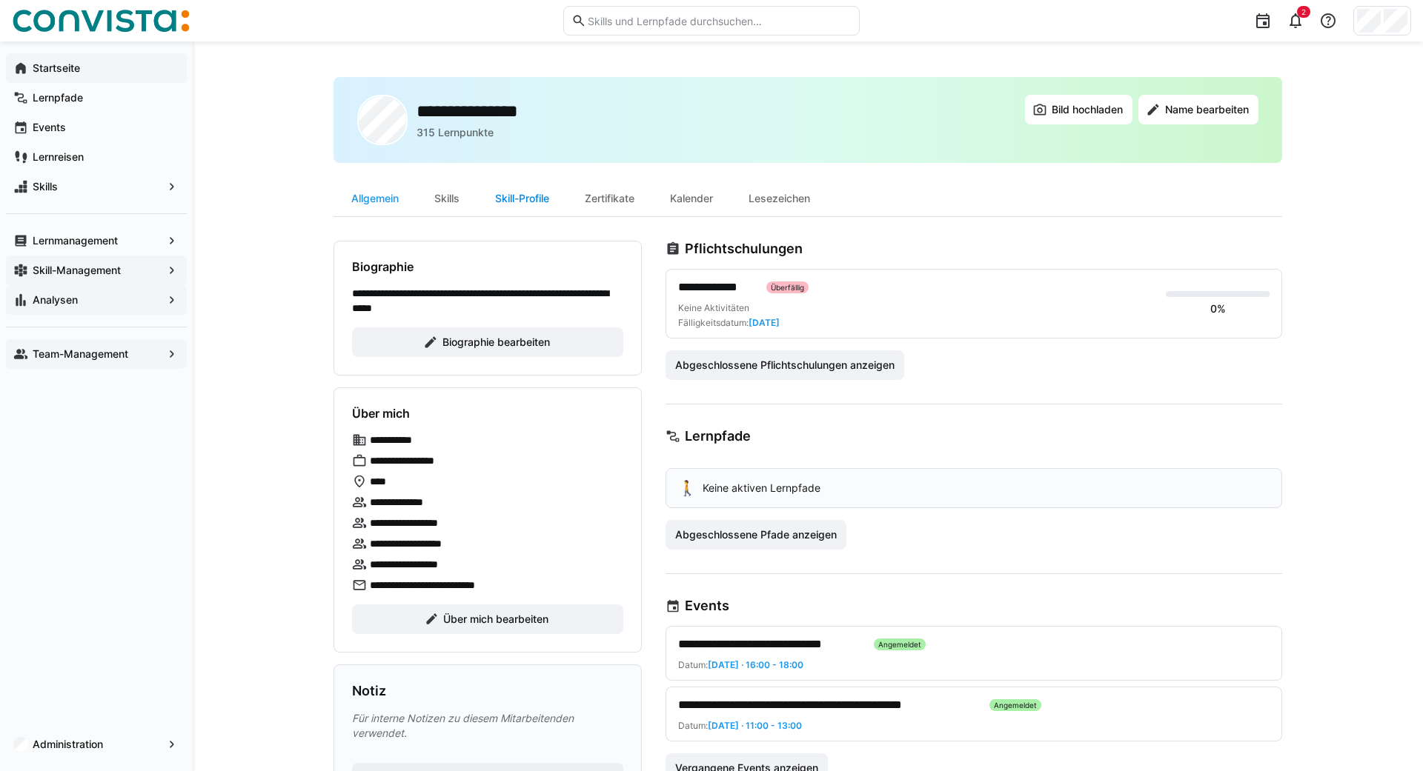
click at [541, 195] on div "Skill-Profile" at bounding box center [522, 199] width 90 height 36
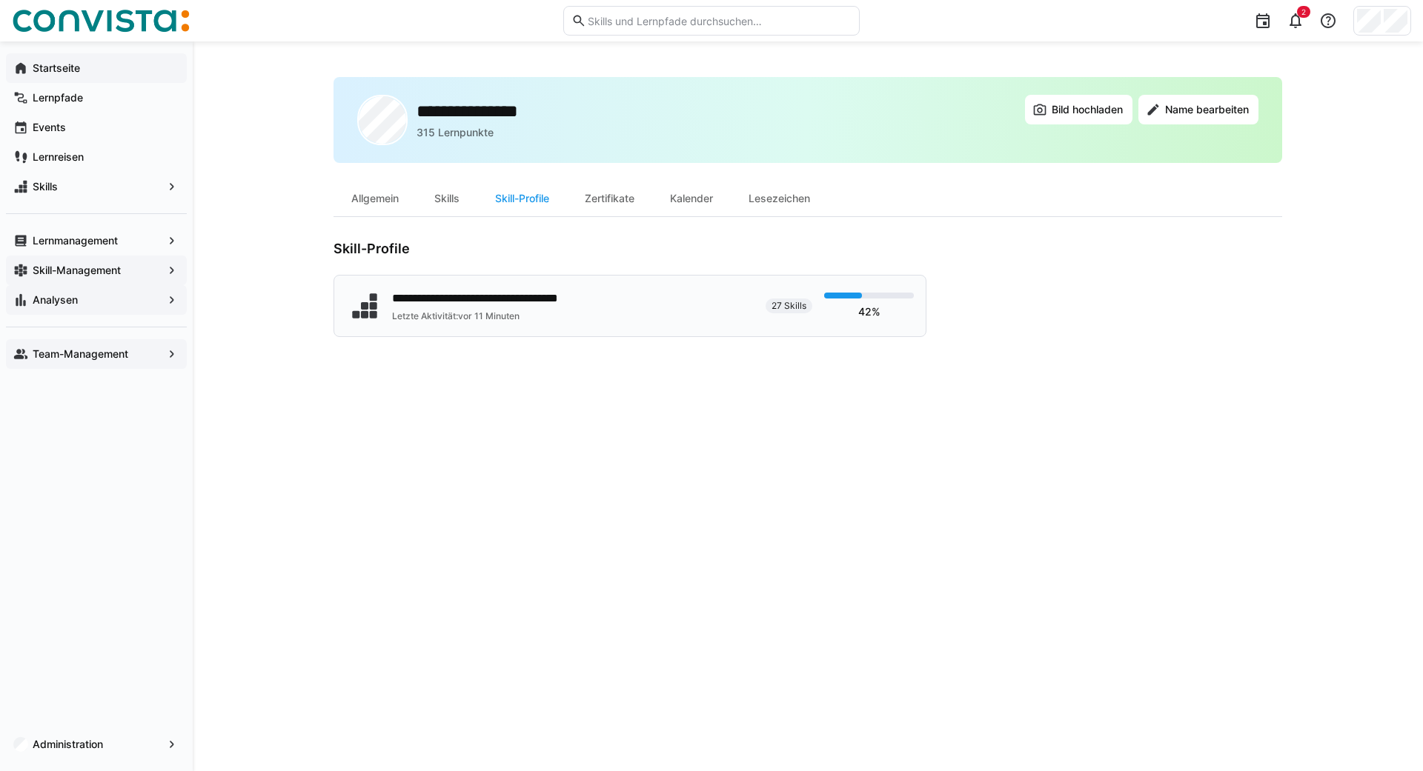
click at [453, 307] on div "**********" at bounding box center [508, 299] width 233 height 18
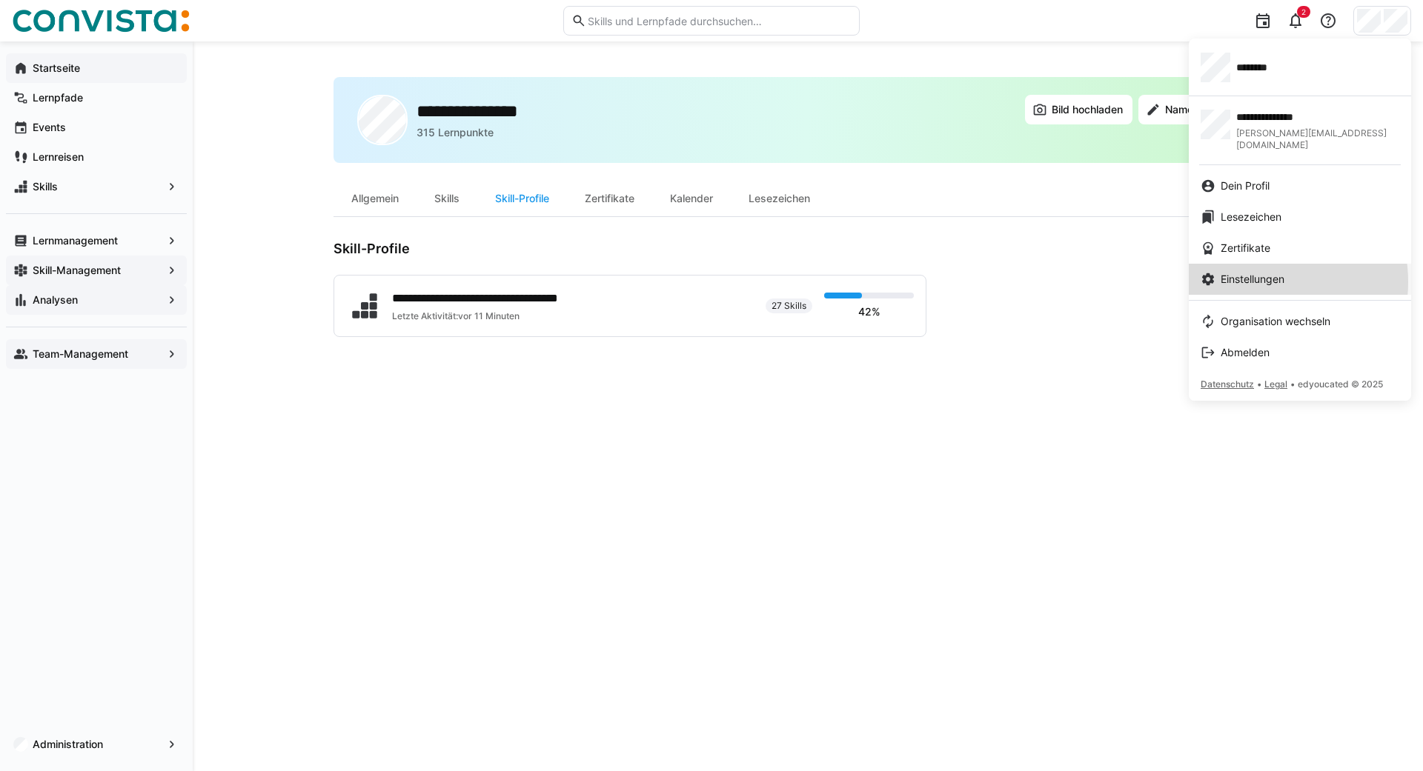
click at [1261, 272] on span "Einstellungen" at bounding box center [1252, 279] width 64 height 15
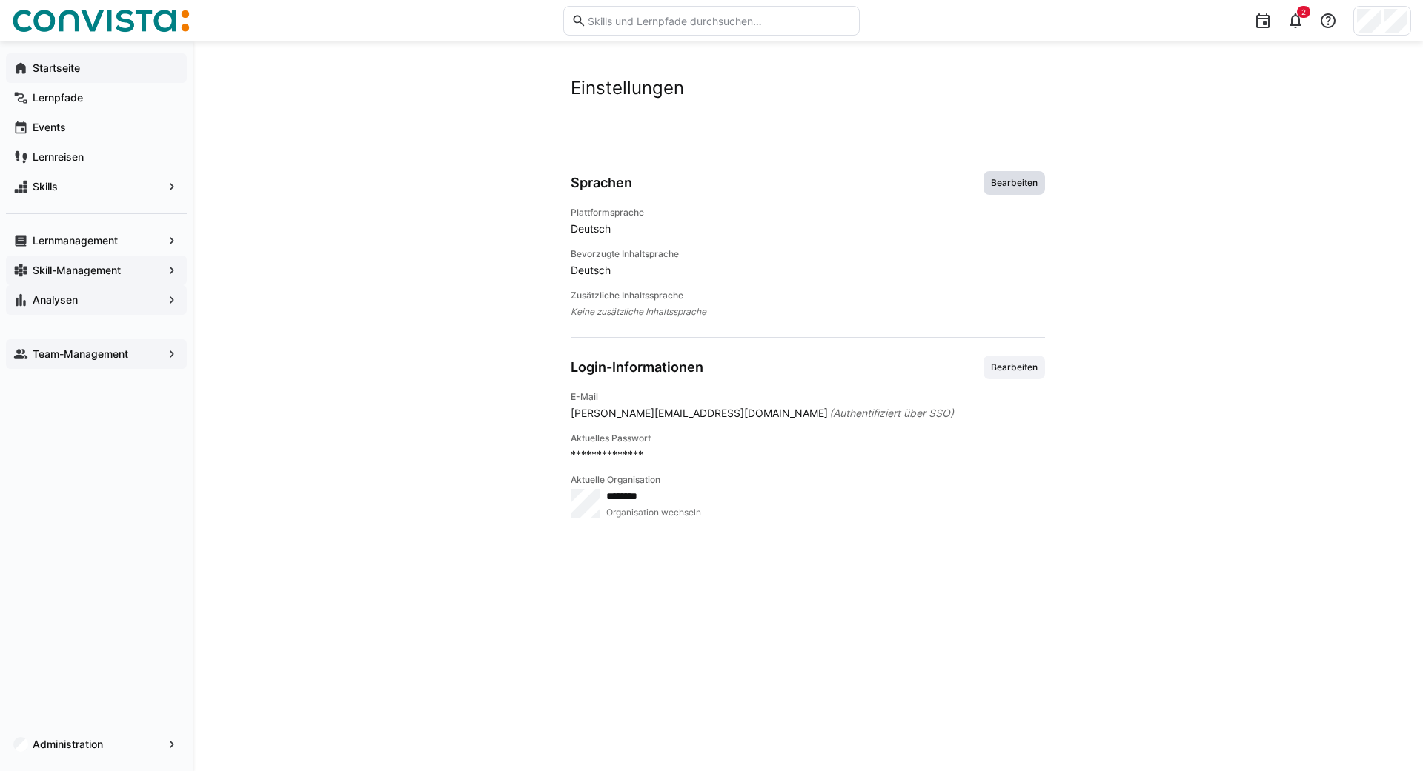
click at [989, 182] on span "Bearbeiten" at bounding box center [1013, 183] width 61 height 24
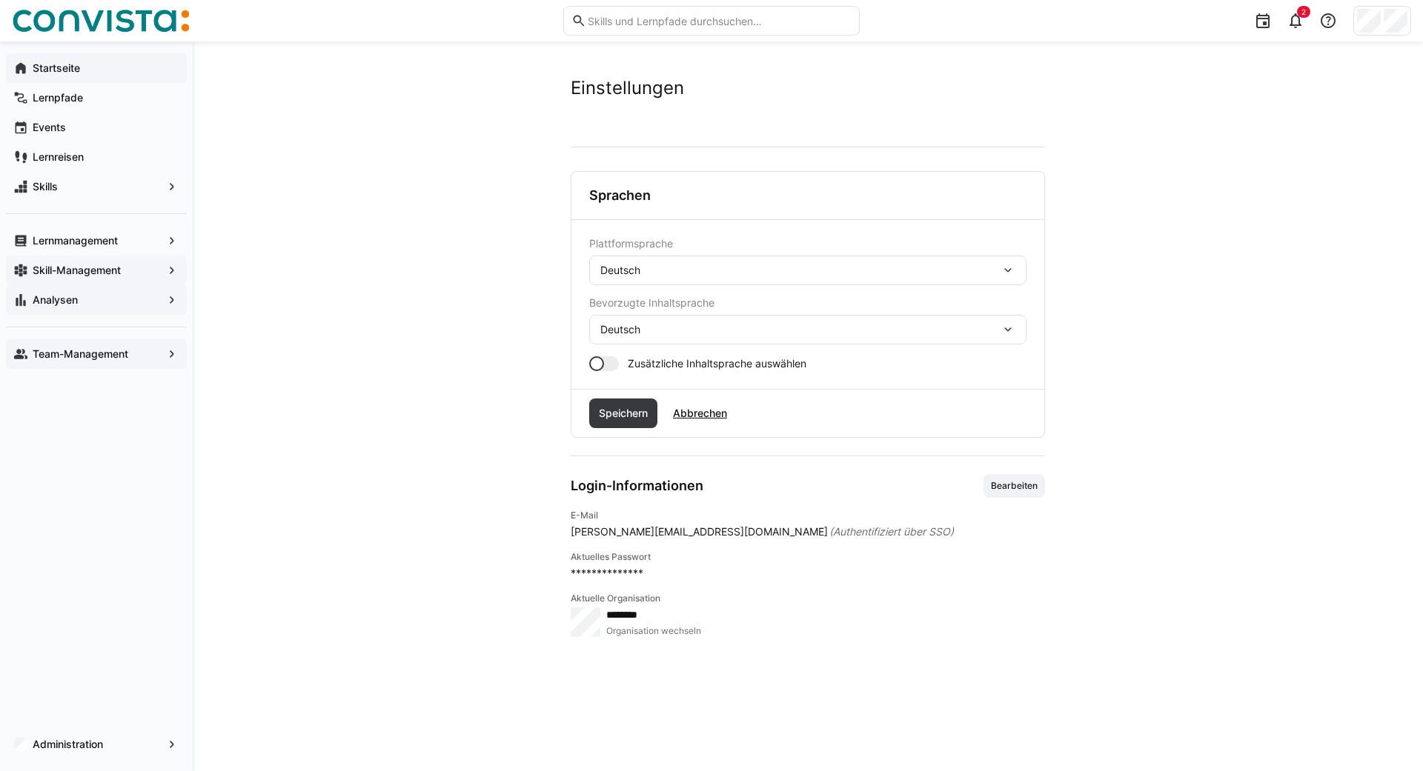
click at [633, 278] on div "Deutsch" at bounding box center [807, 271] width 437 height 30
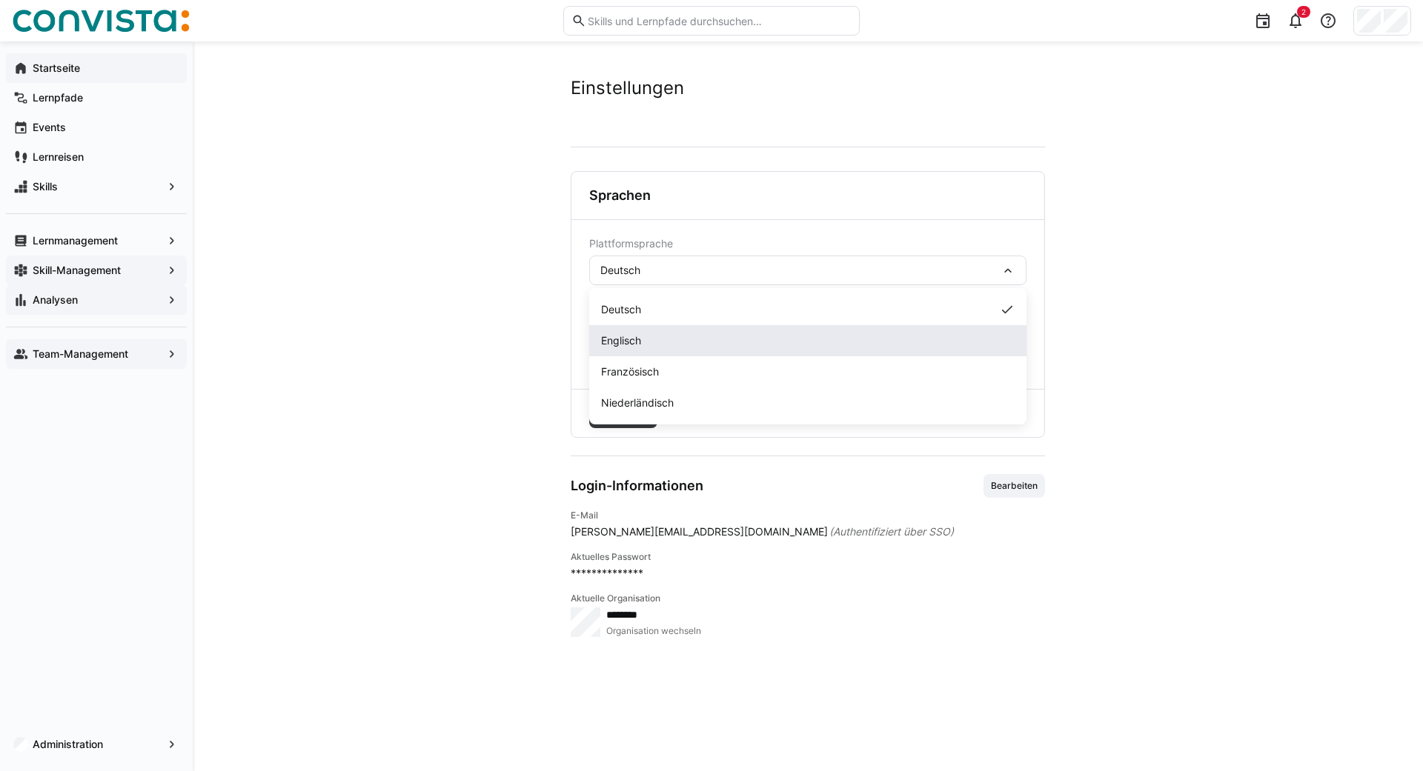
click at [625, 335] on span "Englisch" at bounding box center [621, 340] width 40 height 15
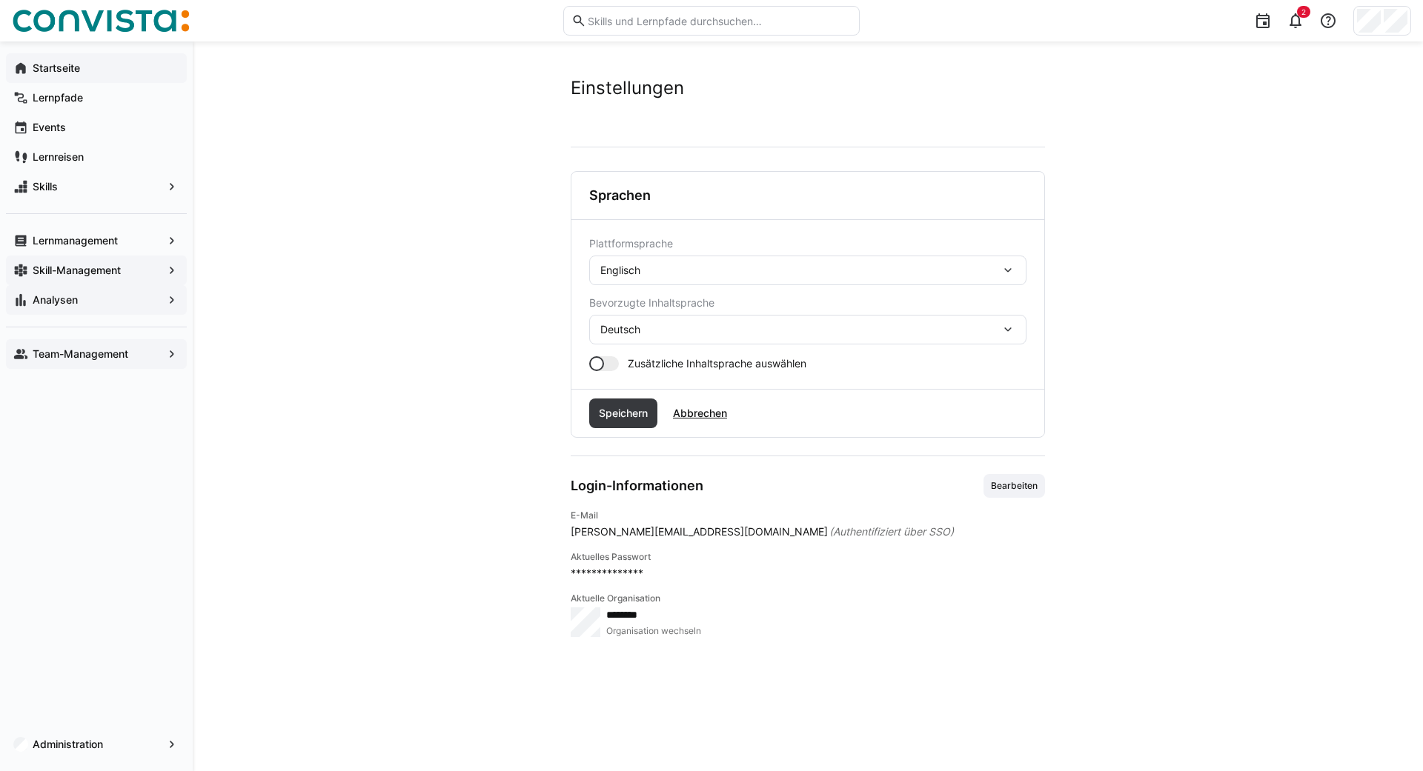
click at [713, 329] on div "Deutsch" at bounding box center [800, 329] width 400 height 13
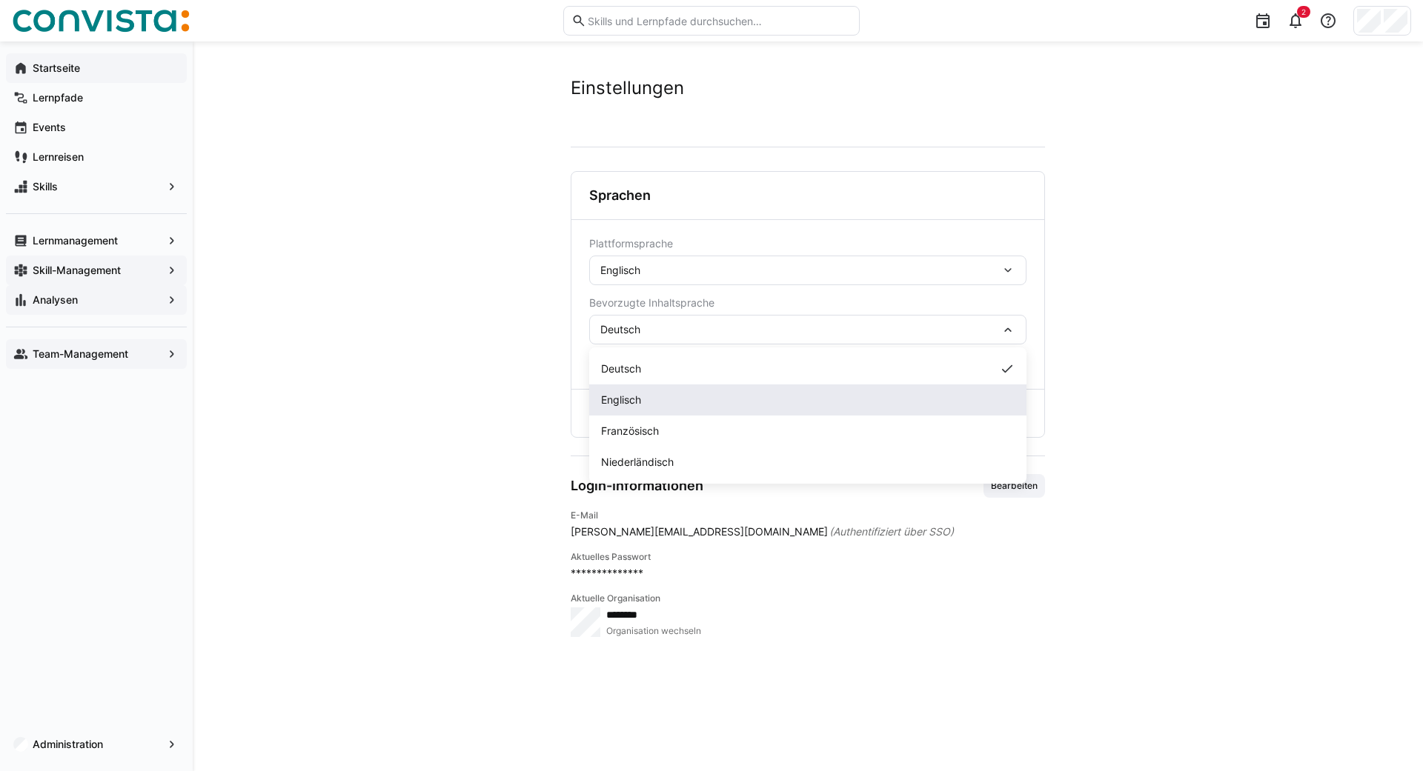
click at [616, 389] on div "Englisch" at bounding box center [807, 400] width 437 height 31
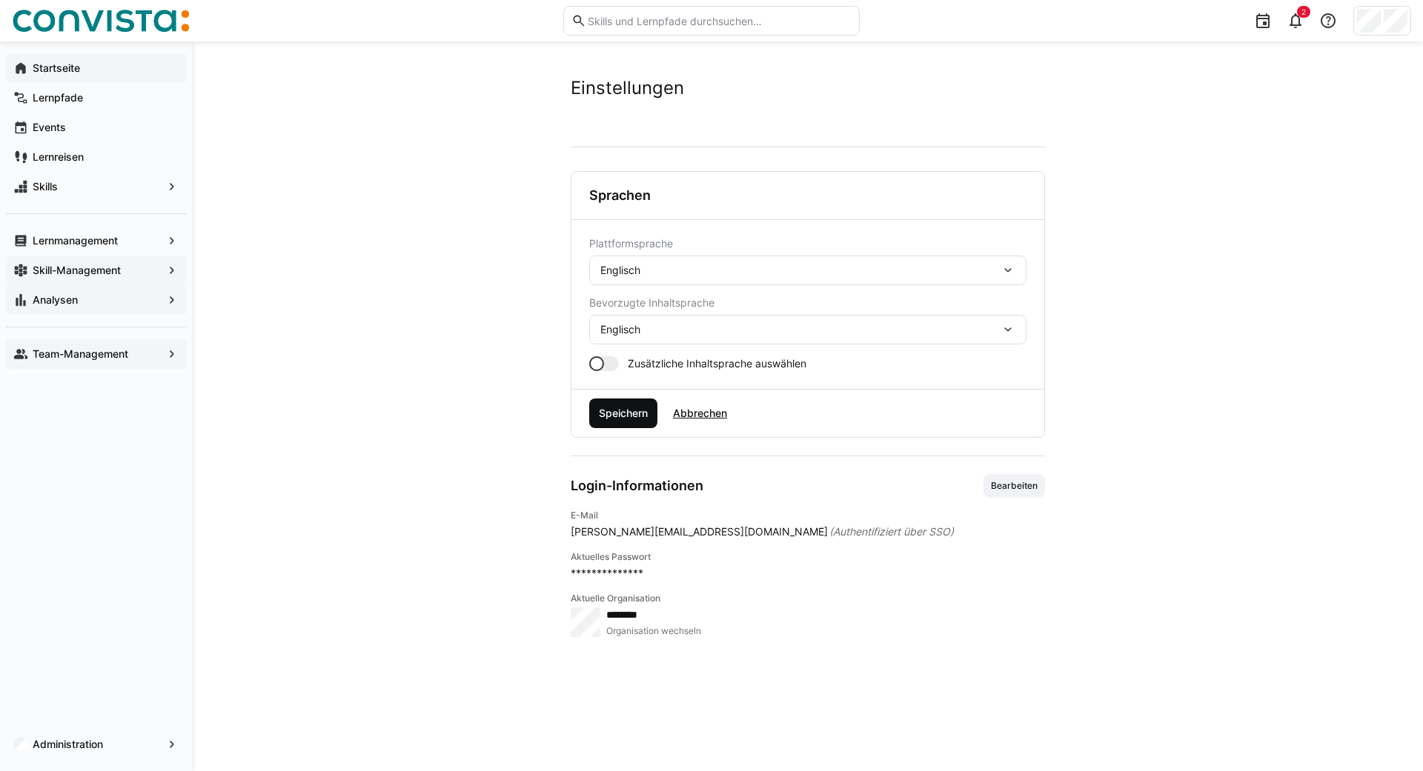
click at [628, 416] on span "Speichern" at bounding box center [622, 413] width 53 height 15
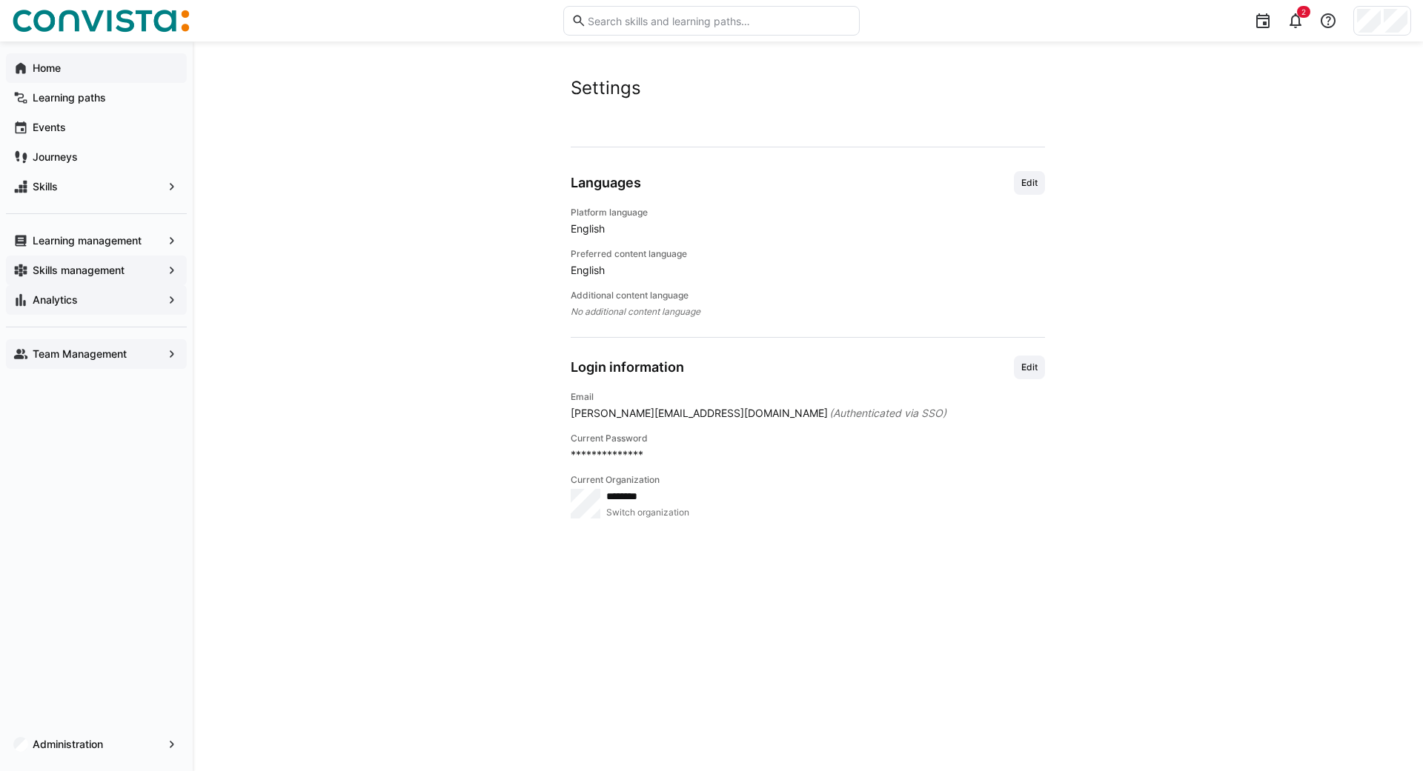
click at [47, 81] on div "Home" at bounding box center [96, 68] width 181 height 30
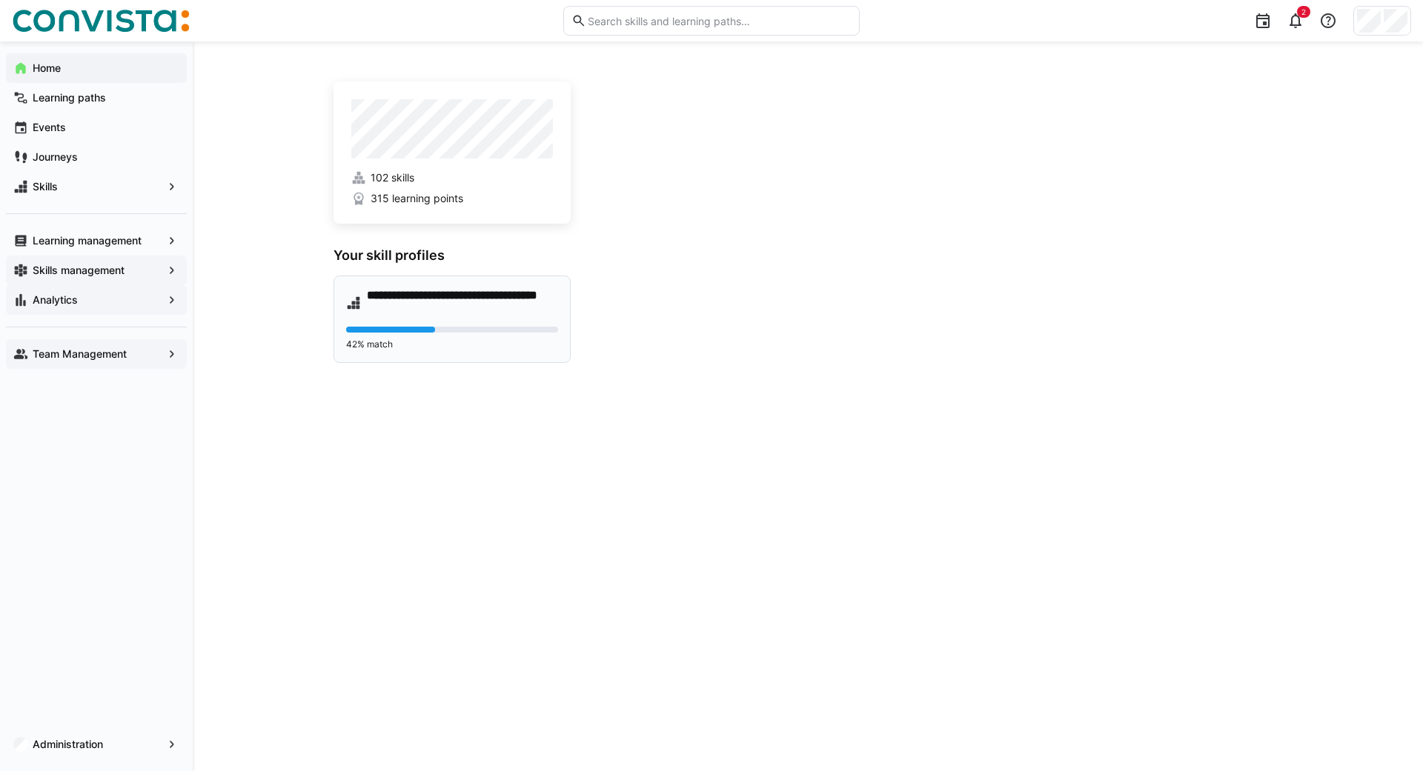
click at [402, 317] on h4 "**********" at bounding box center [462, 303] width 191 height 30
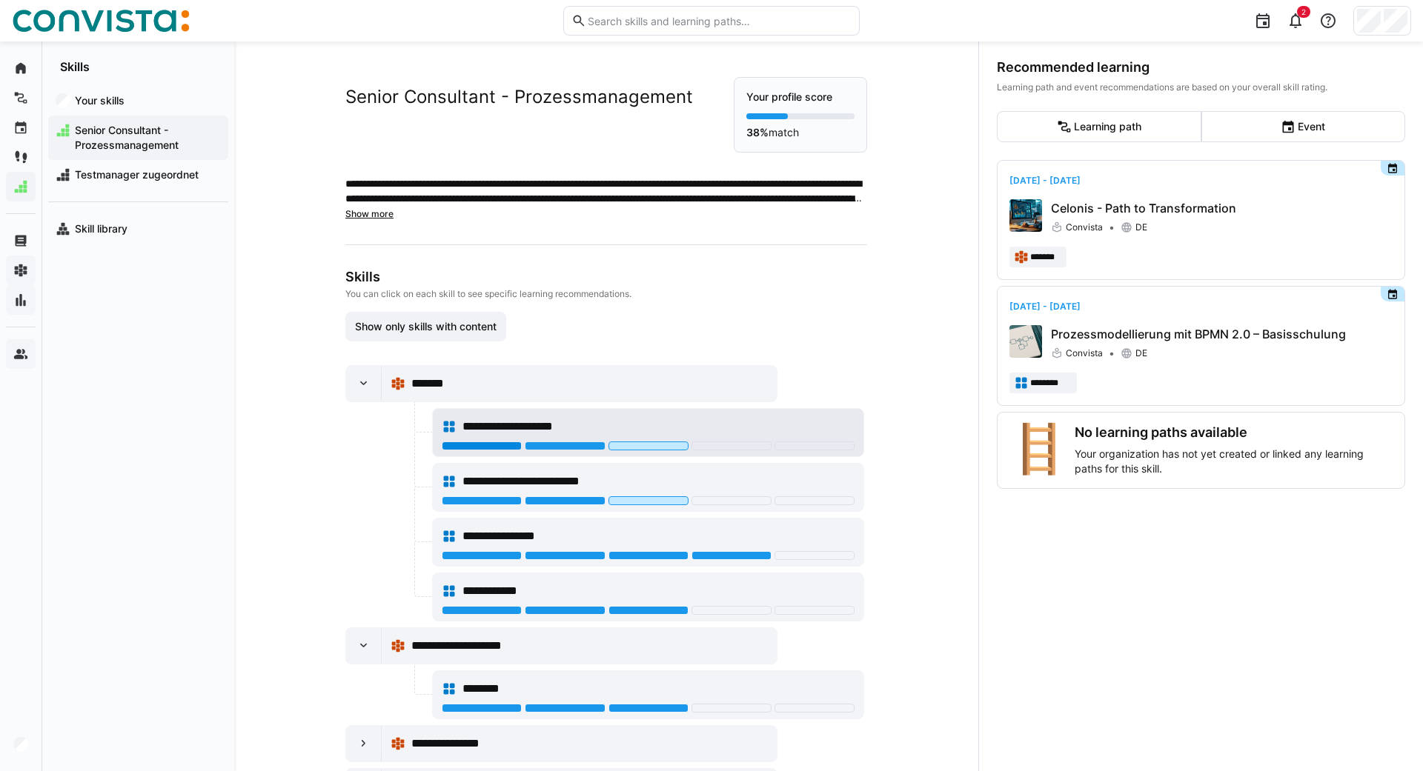
click at [496, 446] on div at bounding box center [482, 446] width 80 height 9
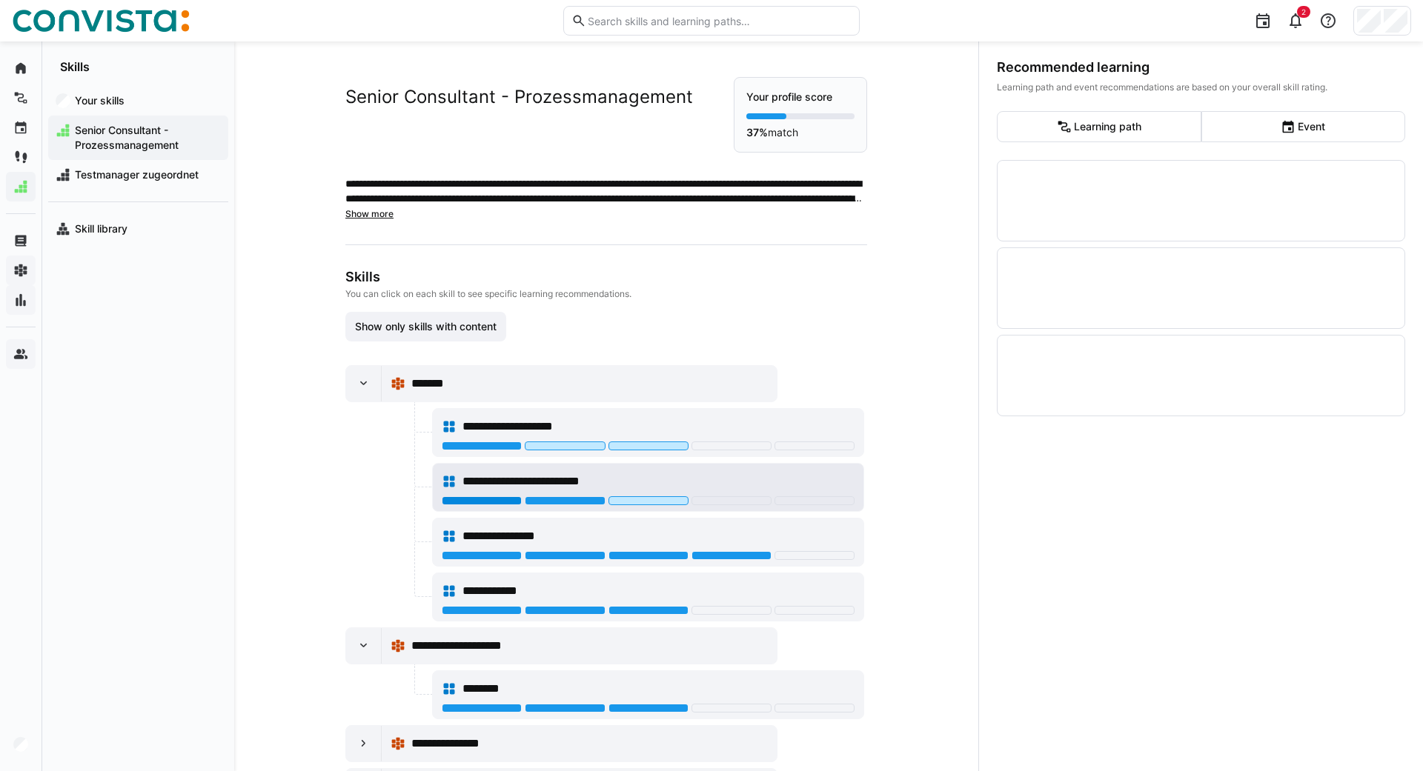
click at [482, 500] on div at bounding box center [482, 500] width 80 height 9
click at [1096, 605] on div "Recommended learning Learning path and event recommendations are based on your …" at bounding box center [1200, 406] width 445 height 730
click at [1102, 127] on eds-button-option "Learning path" at bounding box center [1098, 126] width 204 height 31
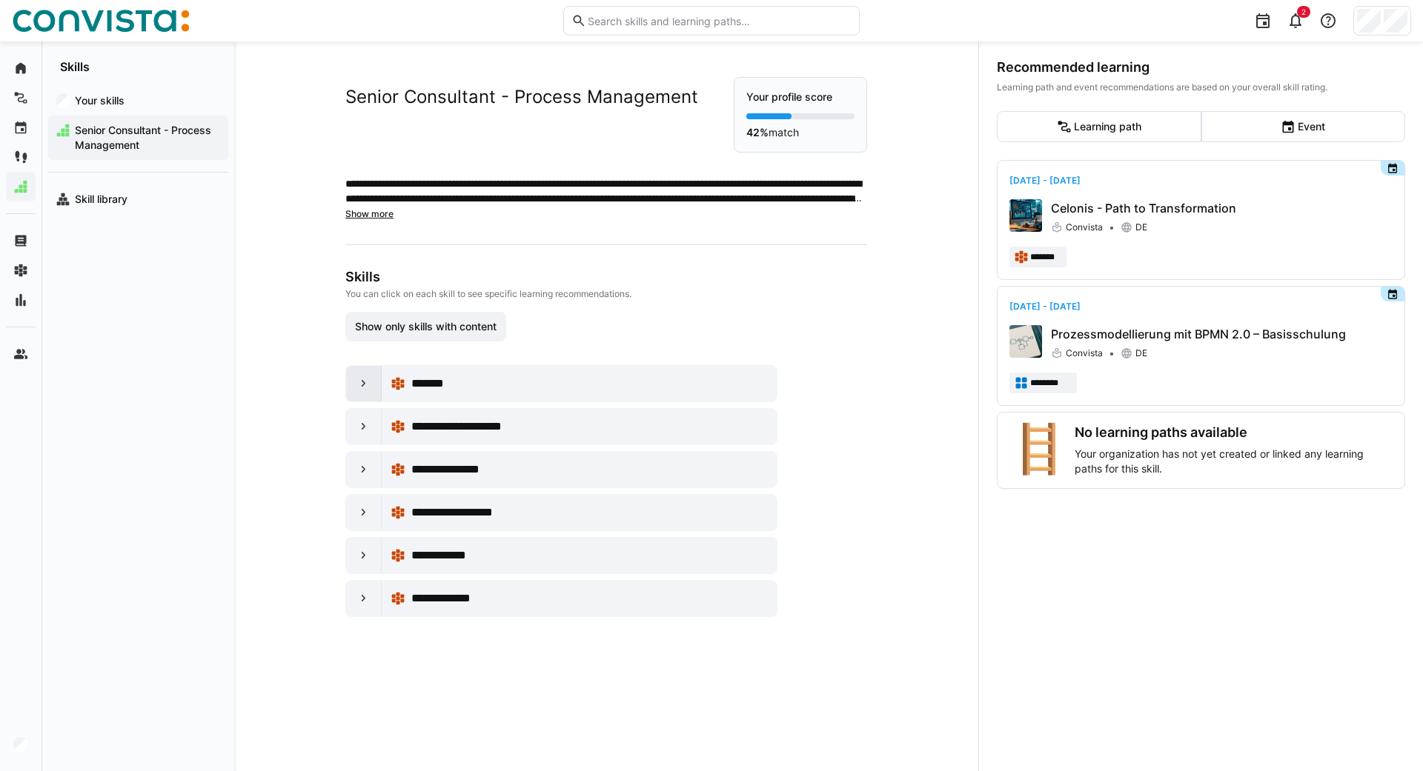
click at [359, 392] on div at bounding box center [364, 384] width 36 height 36
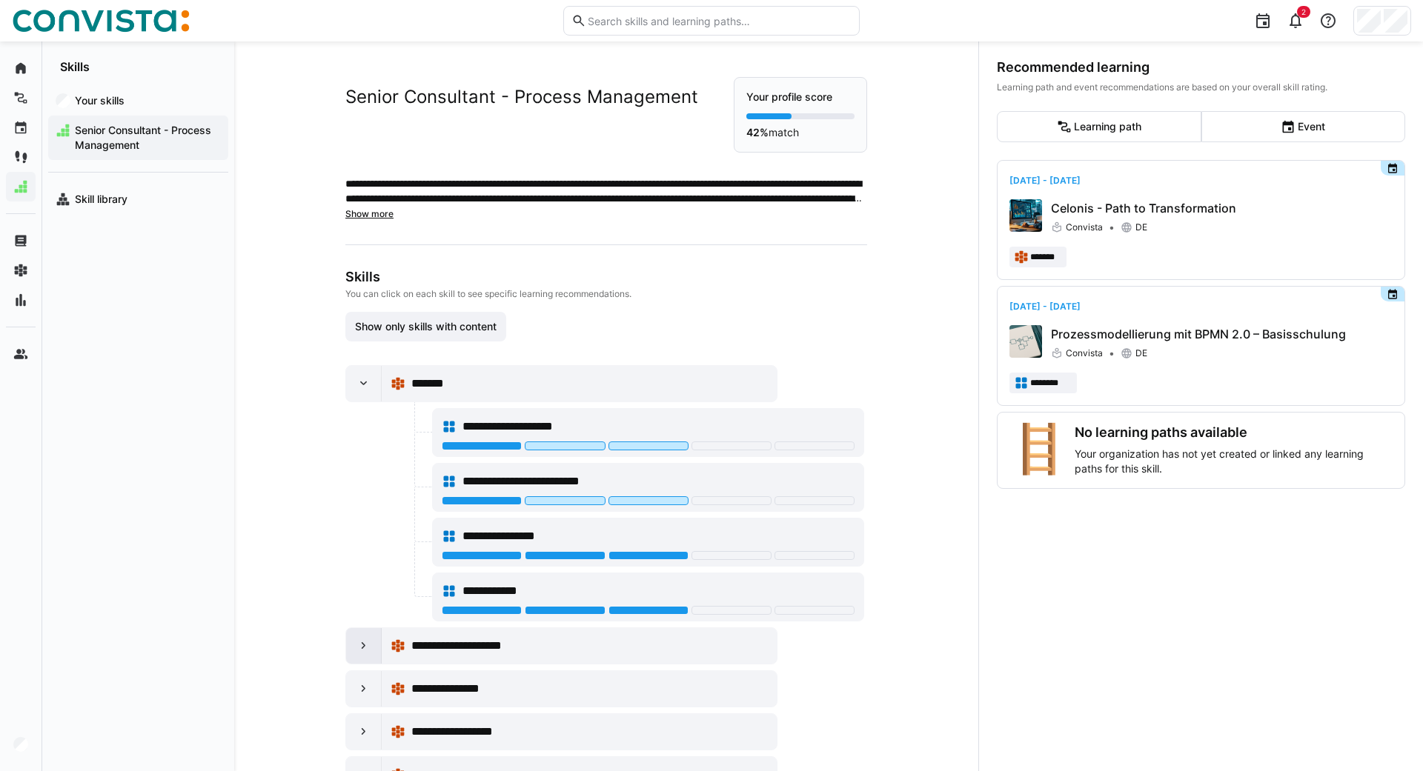
click at [358, 638] on div at bounding box center [364, 646] width 36 height 36
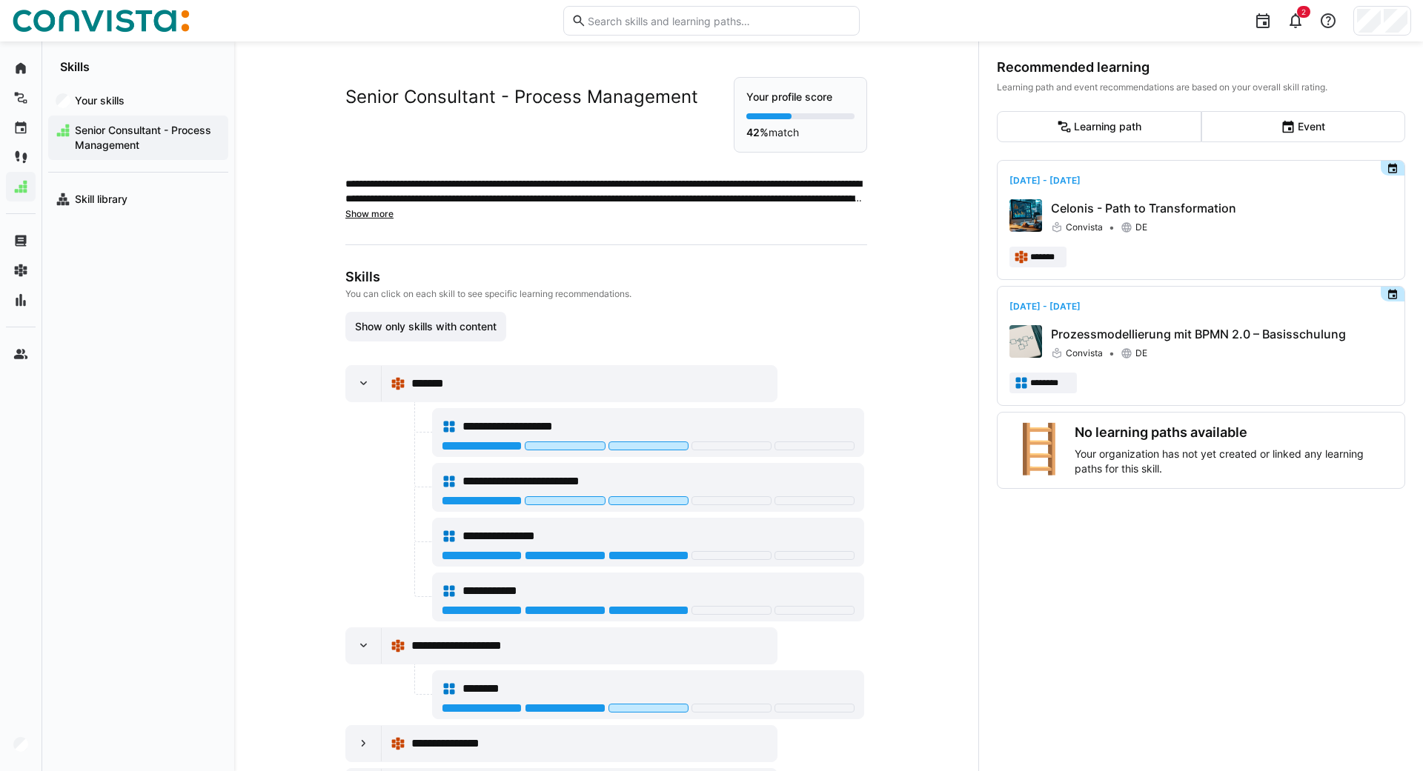
click at [255, 385] on div "**********" at bounding box center [606, 406] width 744 height 730
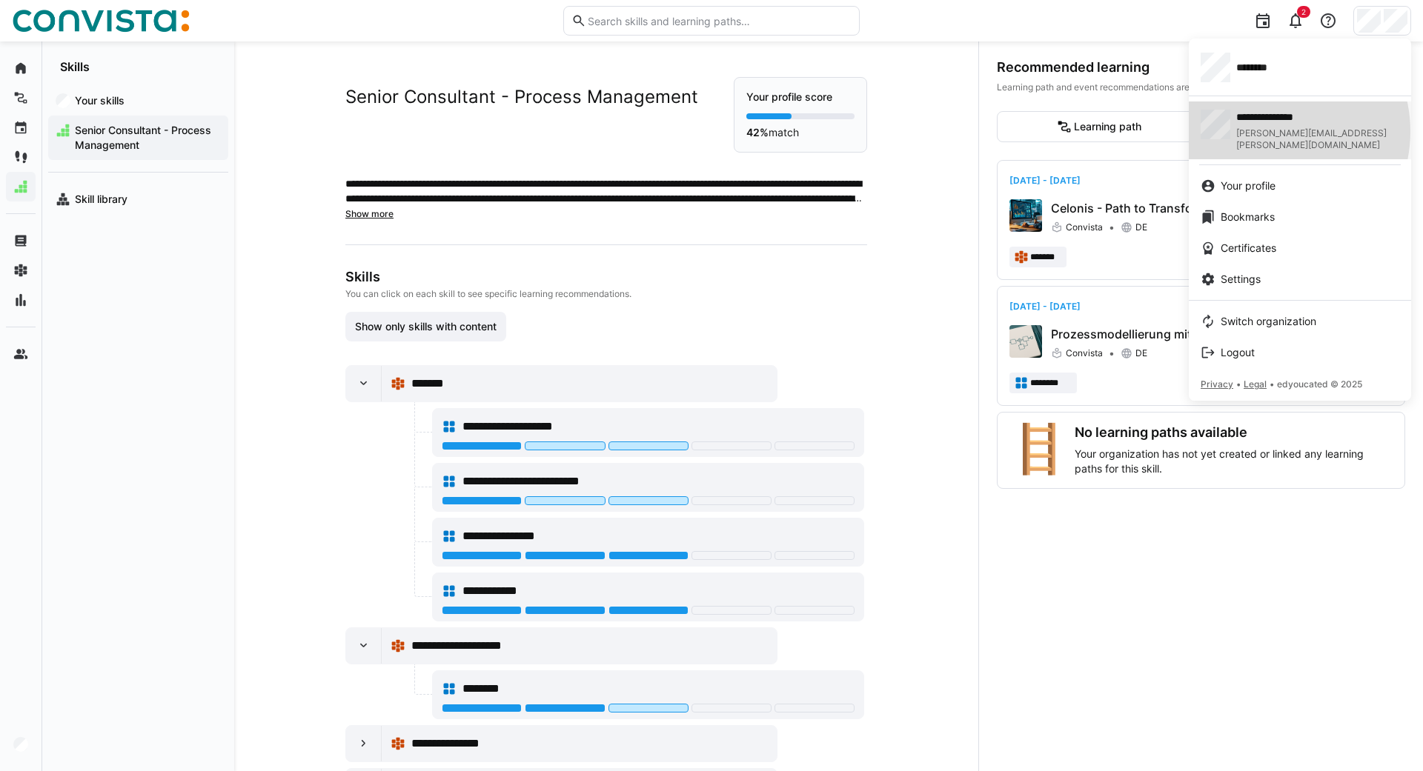
click at [1275, 131] on span "[PERSON_NAME][EMAIL_ADDRESS][DOMAIN_NAME]" at bounding box center [1317, 139] width 163 height 24
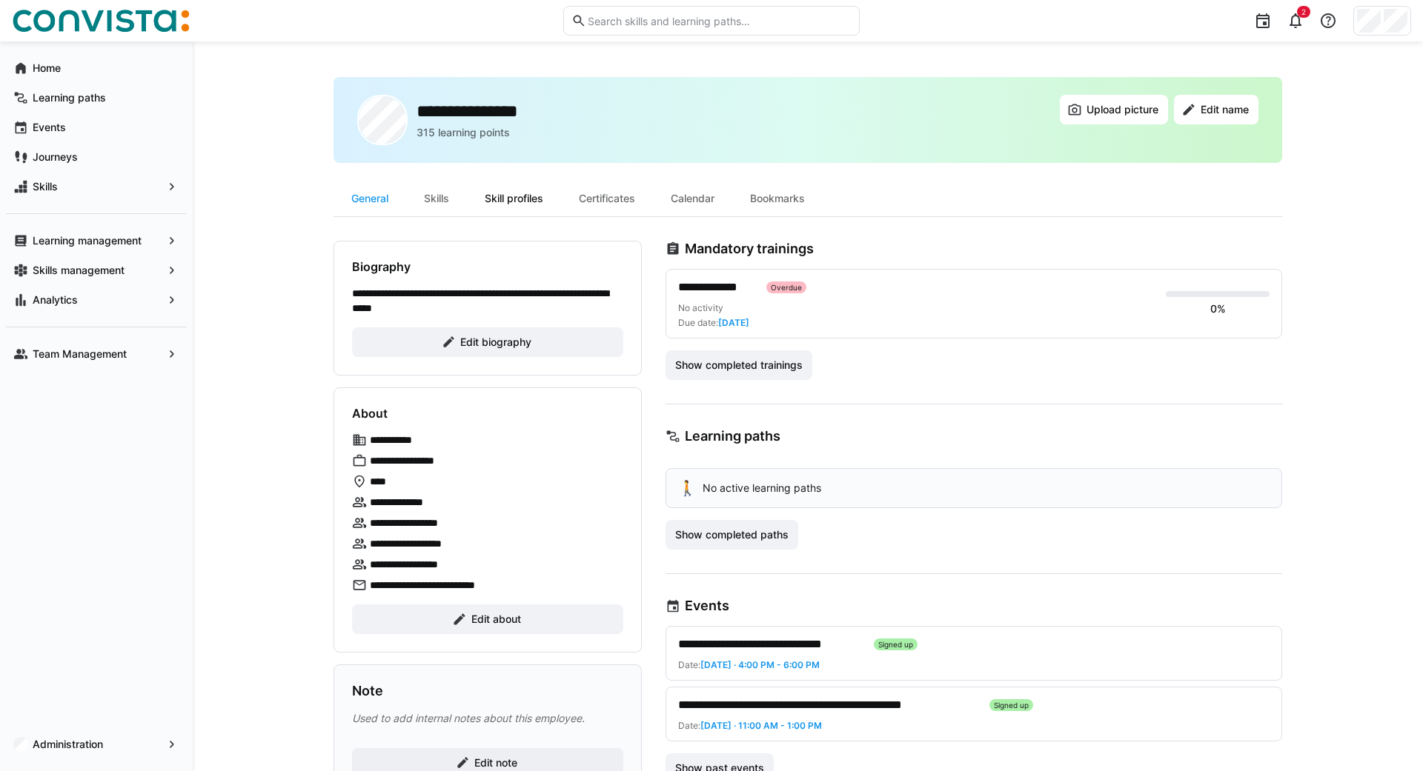
click at [533, 200] on div "Skill profiles" at bounding box center [514, 199] width 94 height 36
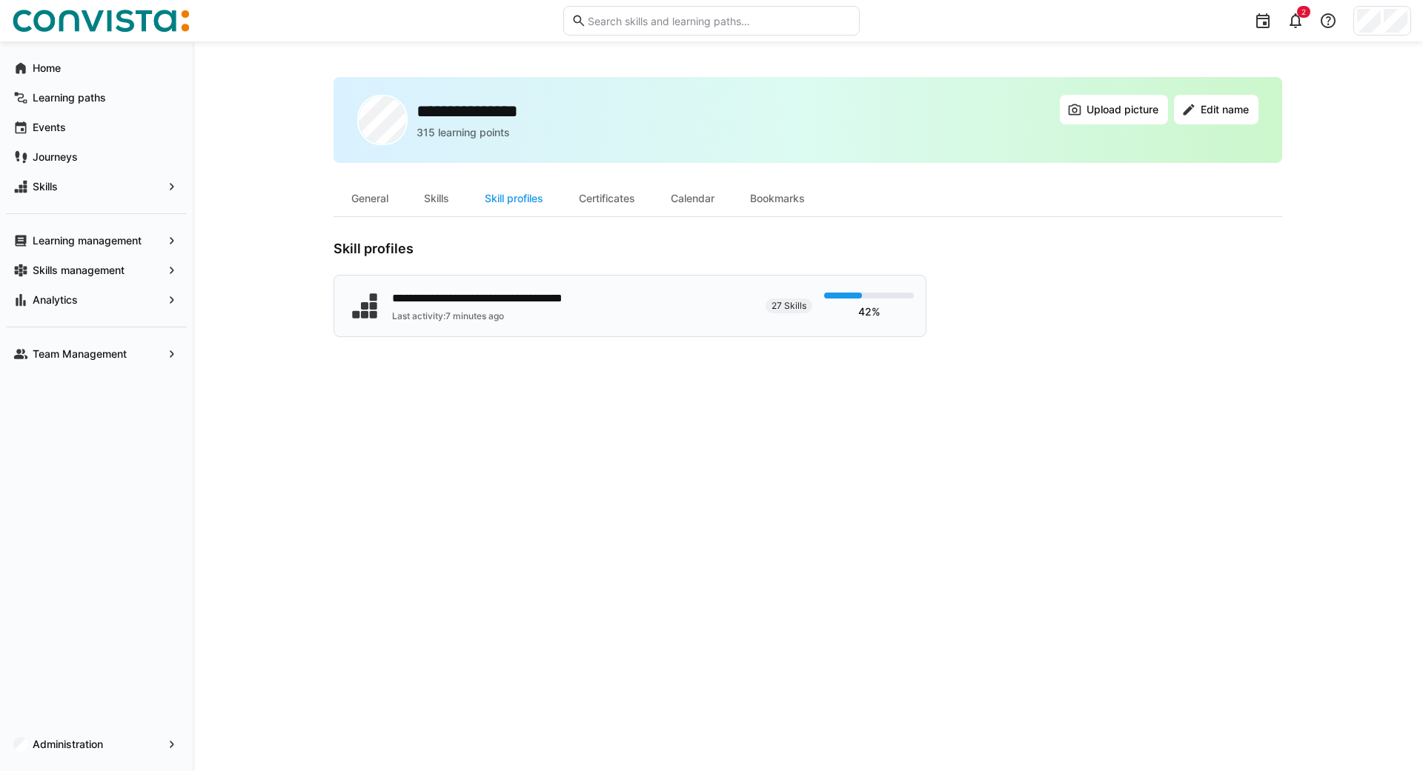
click at [481, 322] on div "**********" at bounding box center [549, 305] width 407 height 37
click at [0, 0] on app-navigation-label "Team Management" at bounding box center [0, 0] width 0 height 0
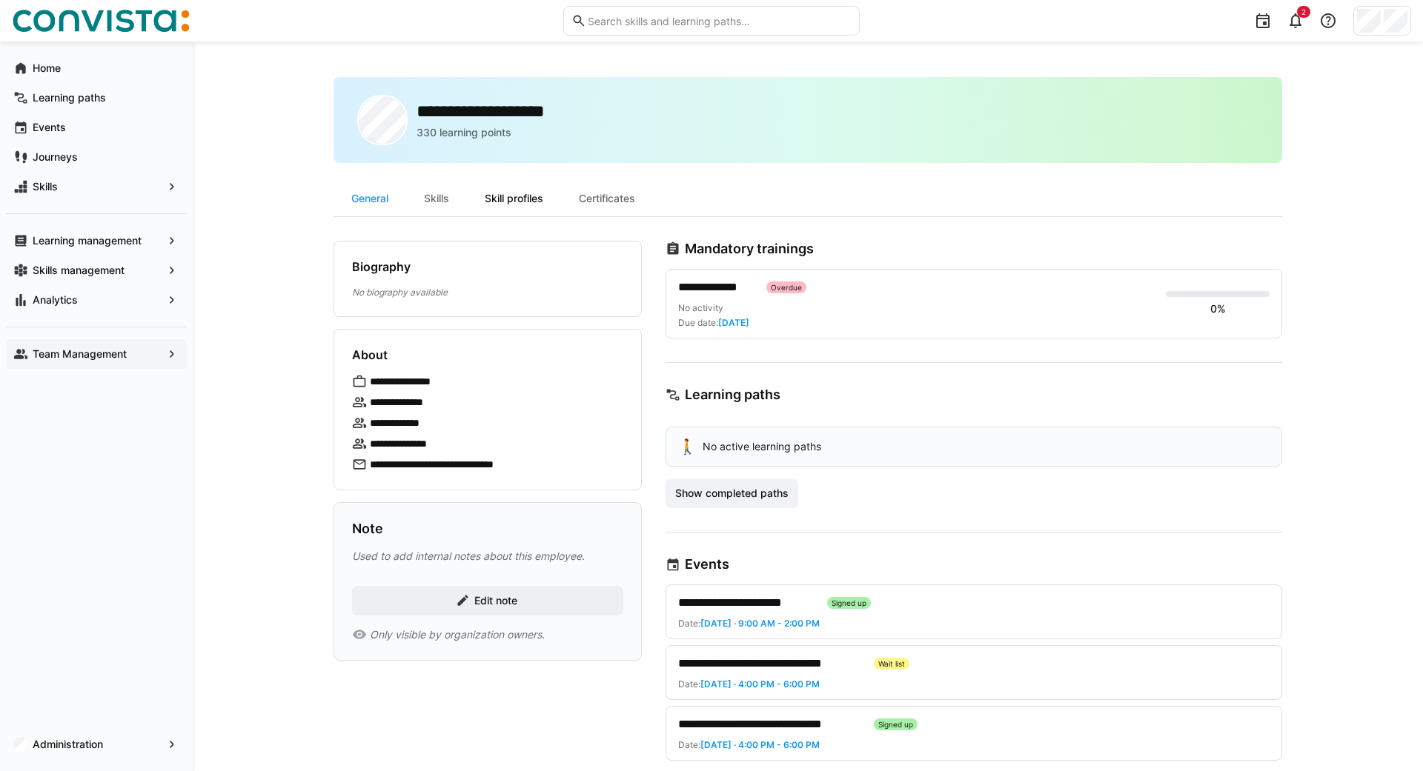
click at [519, 195] on div "Skill profiles" at bounding box center [514, 199] width 94 height 36
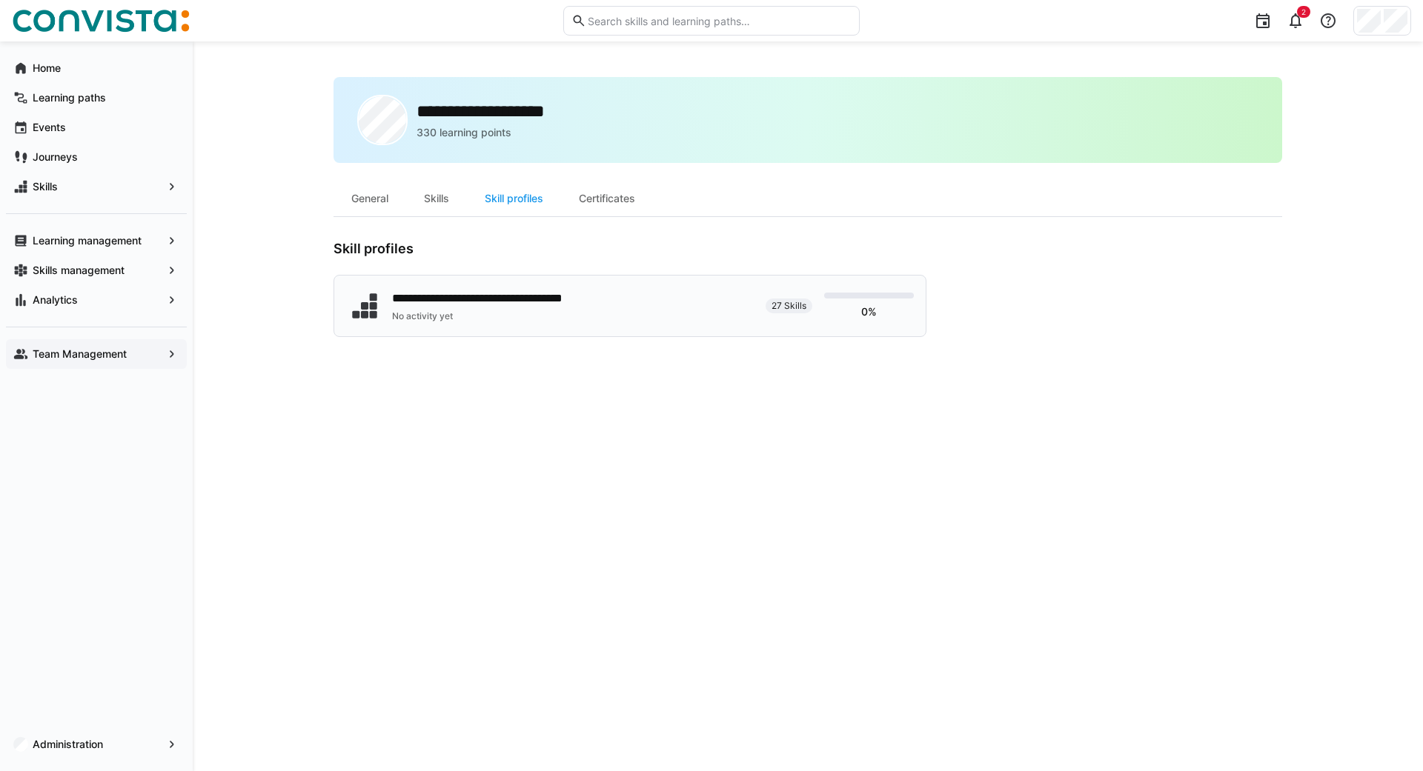
click at [533, 313] on div "No activity yet" at bounding box center [510, 316] width 236 height 12
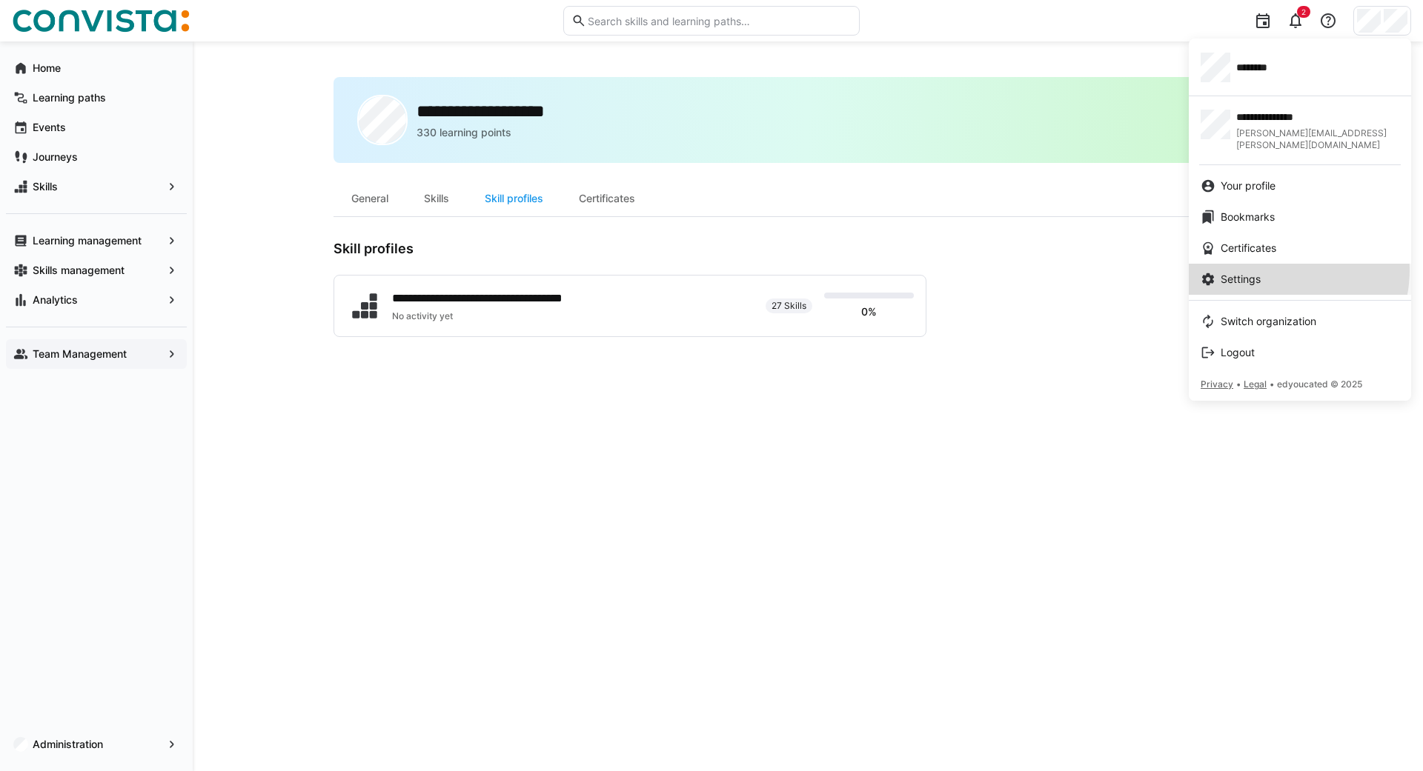
click at [1273, 264] on link "Settings" at bounding box center [1299, 279] width 222 height 31
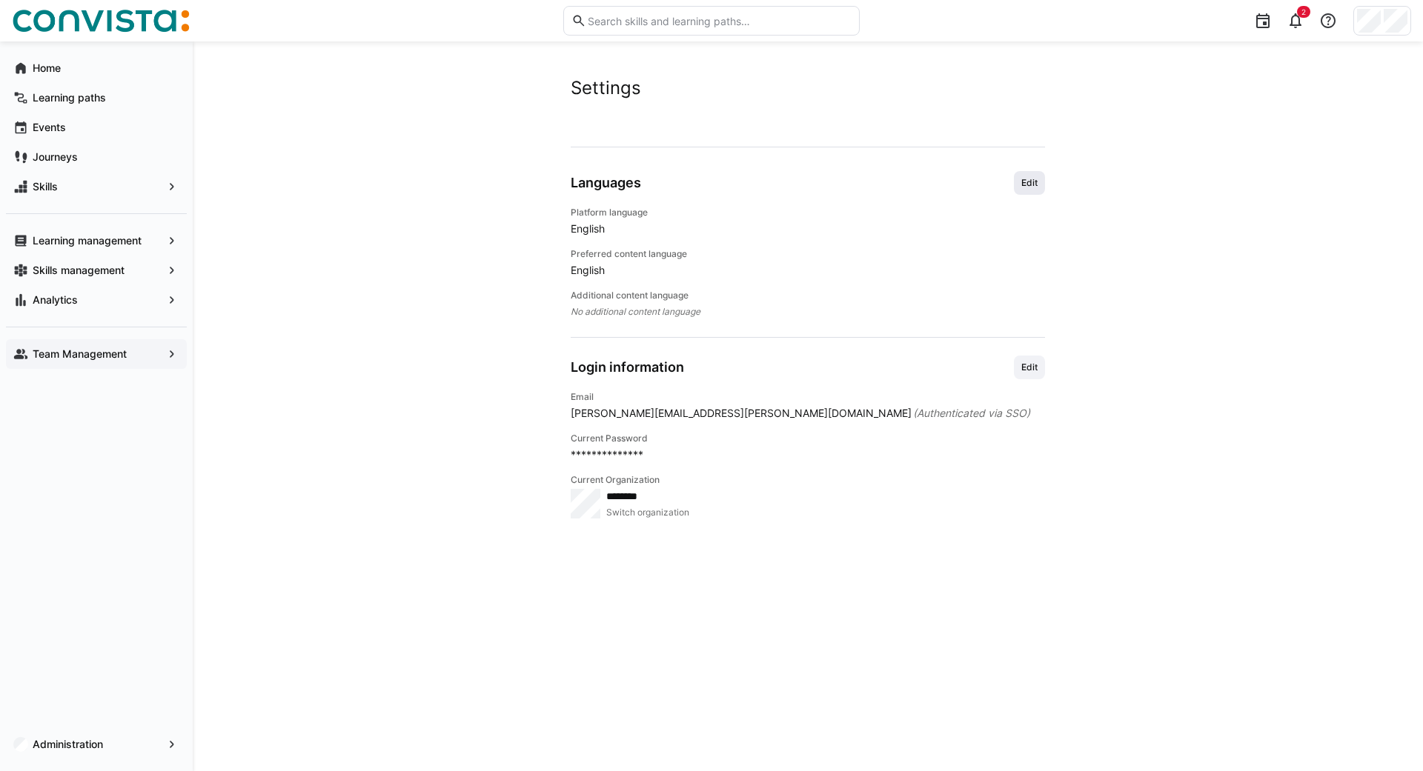
click at [1036, 187] on span "Edit" at bounding box center [1028, 183] width 19 height 12
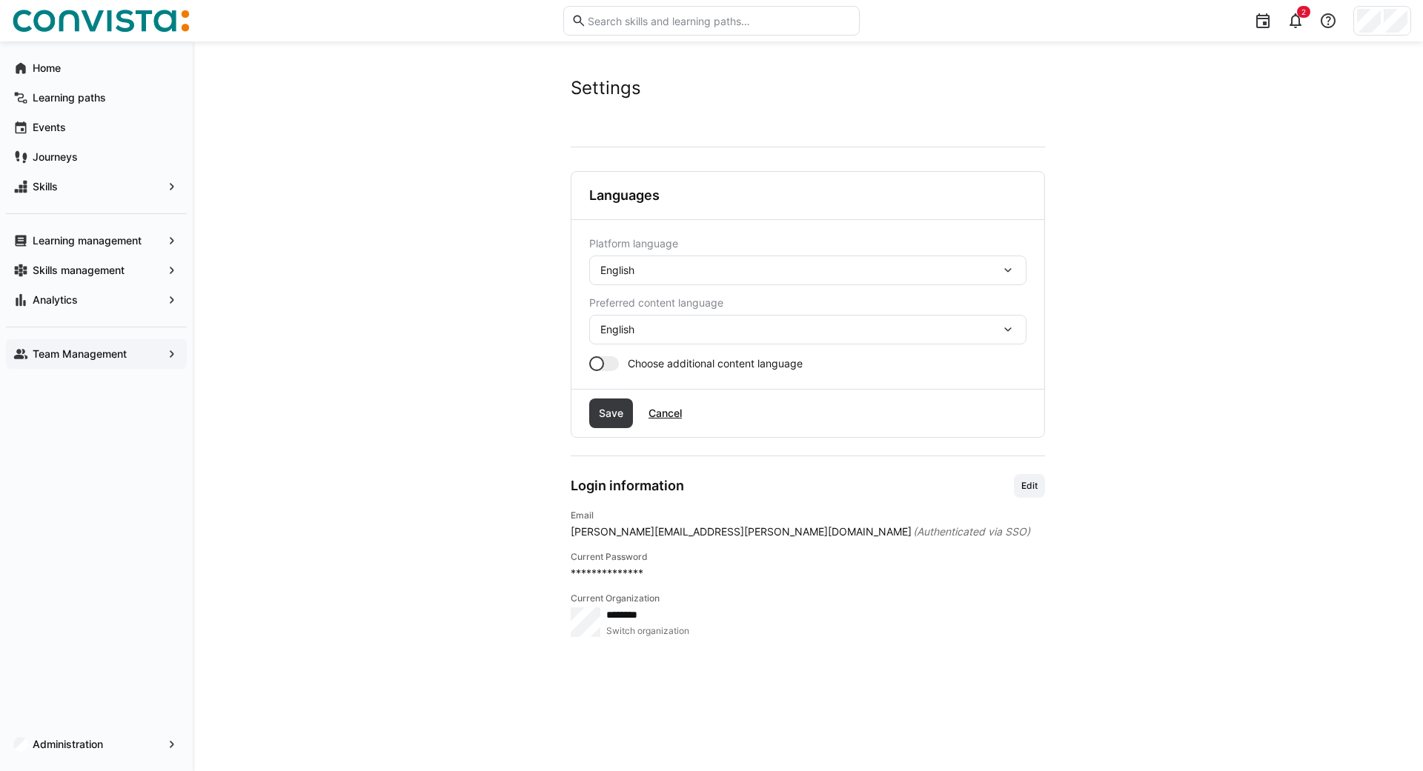
click at [630, 273] on span "English" at bounding box center [617, 270] width 34 height 15
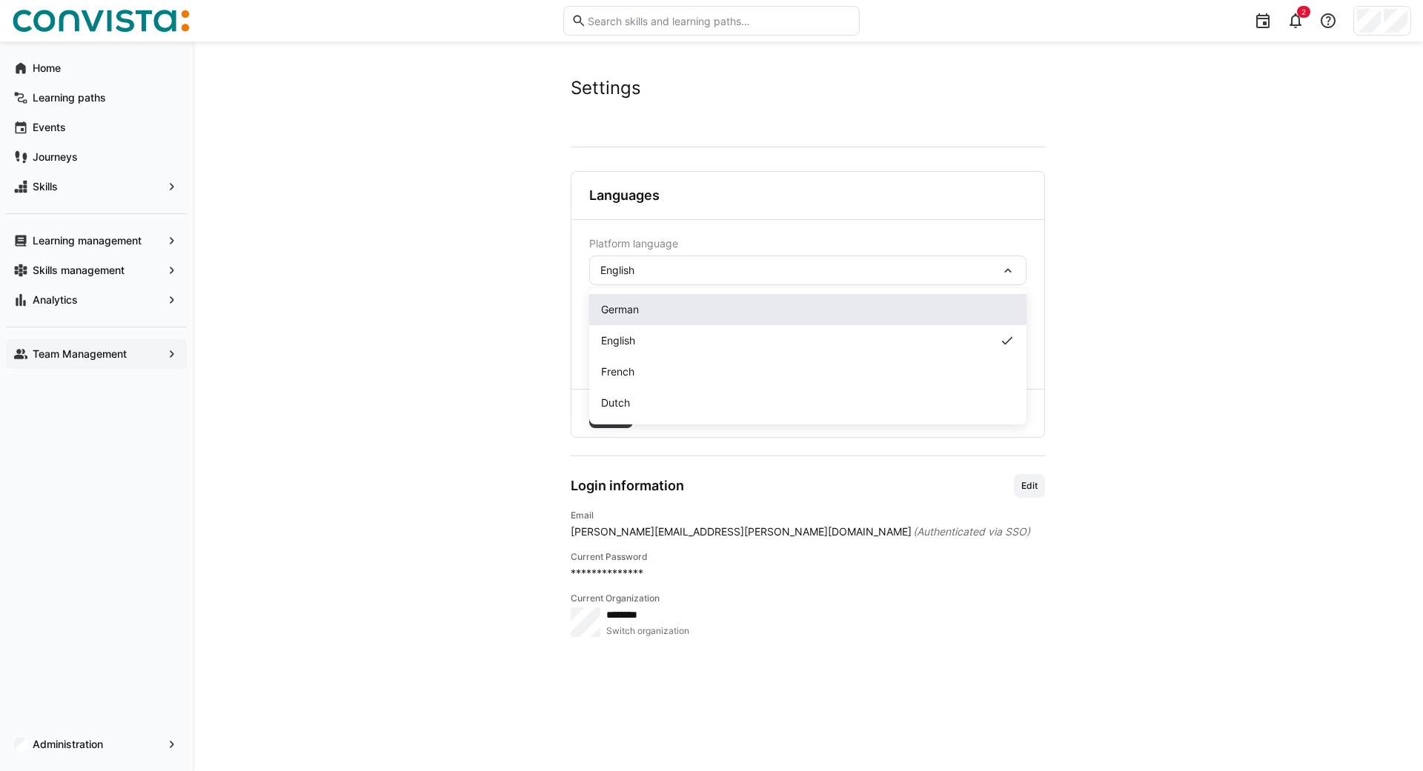
click at [639, 310] on span "German" at bounding box center [620, 309] width 38 height 15
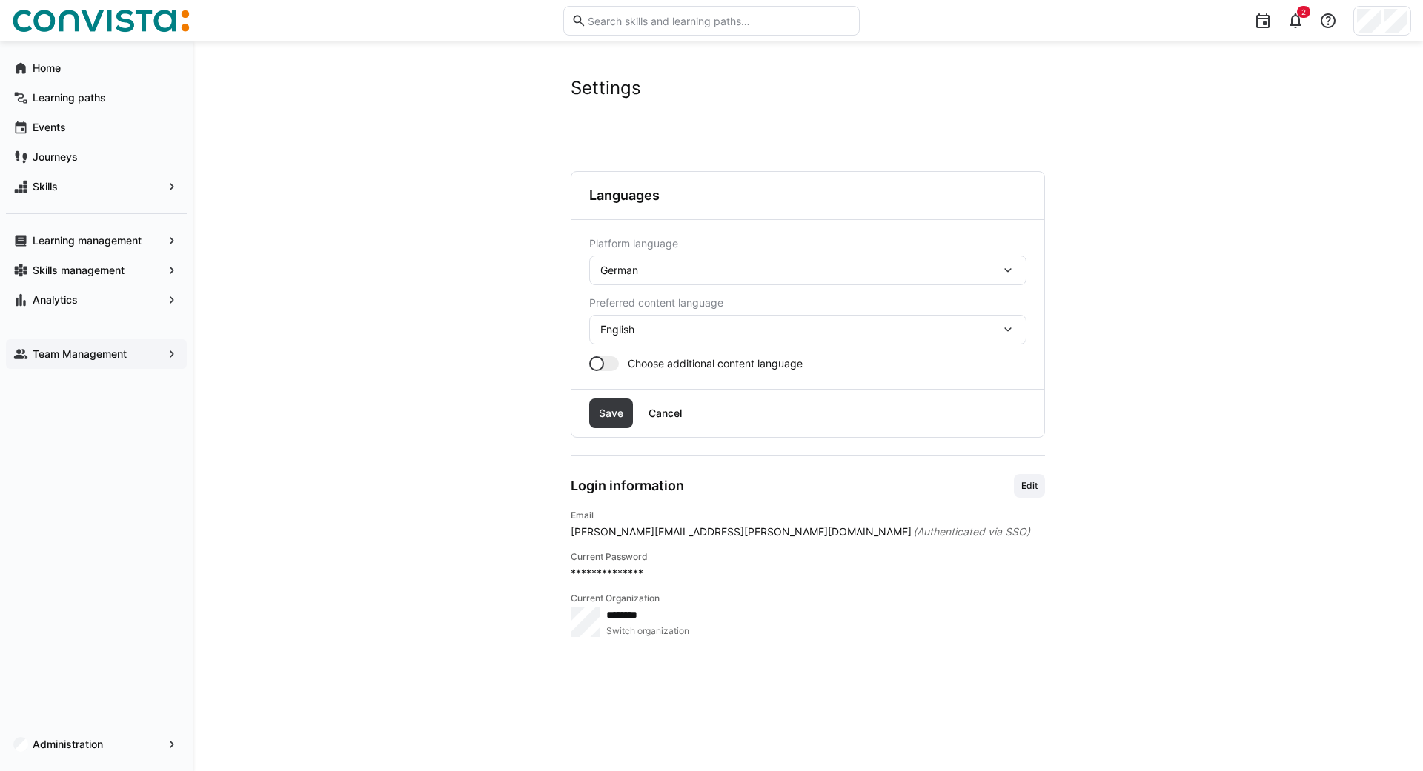
click at [618, 325] on span "English" at bounding box center [617, 329] width 34 height 15
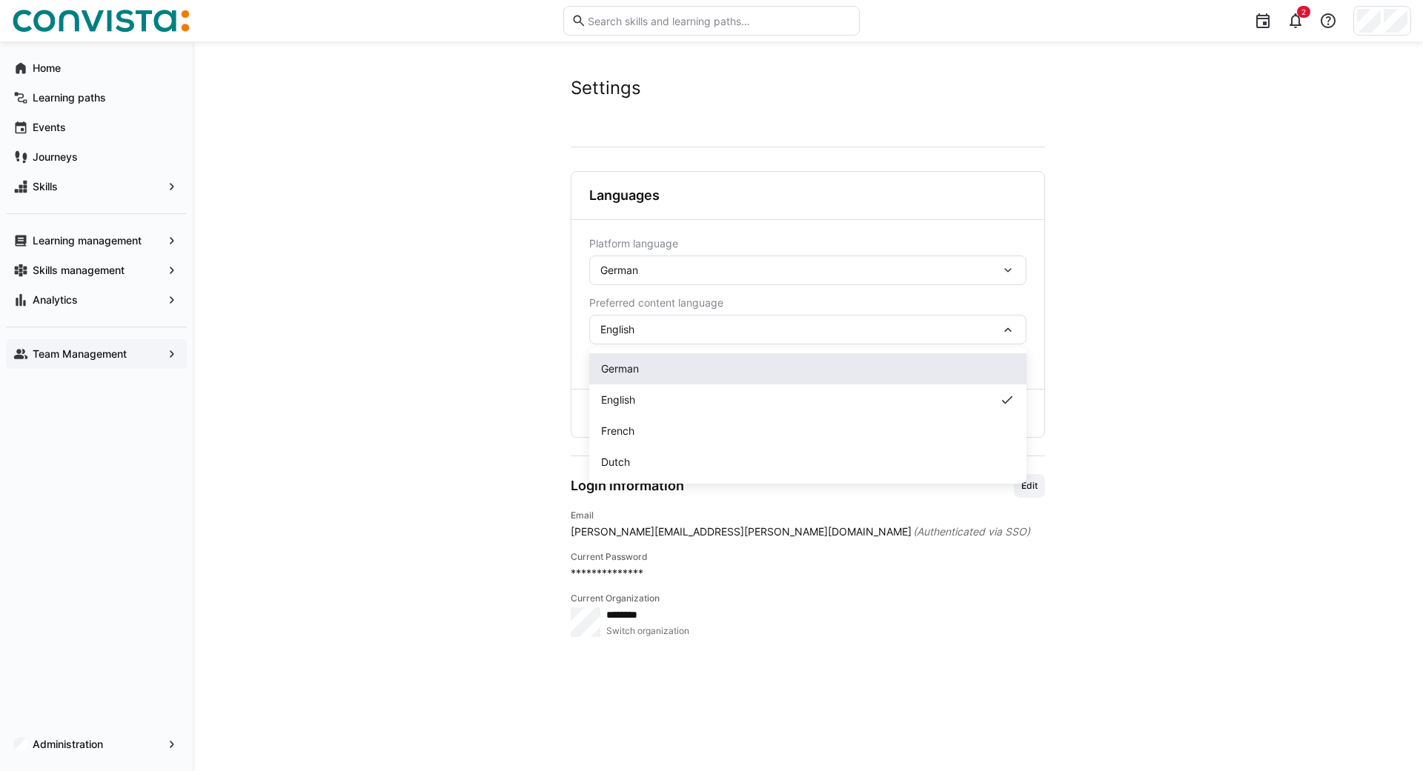
click at [639, 363] on span "German" at bounding box center [620, 369] width 38 height 15
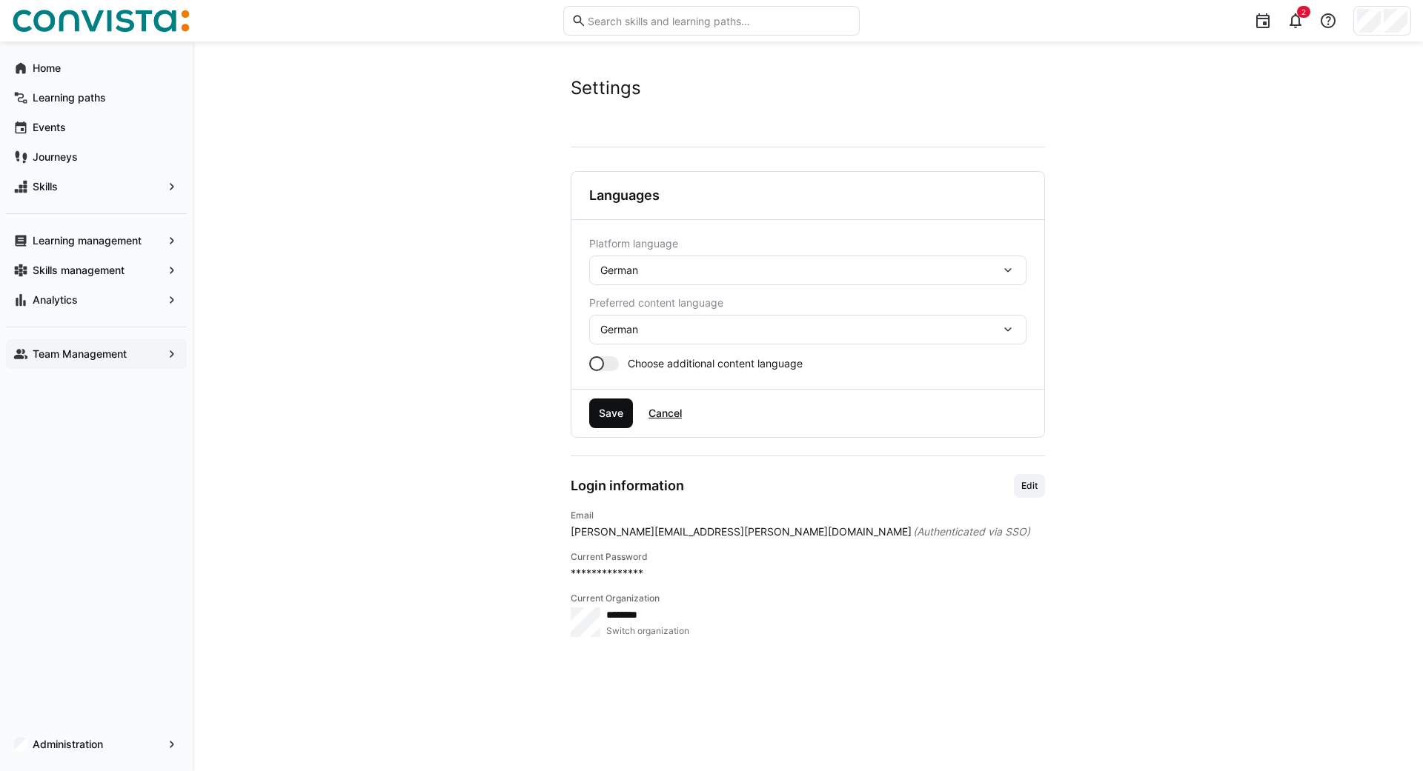
click at [606, 422] on span "Save" at bounding box center [611, 414] width 44 height 30
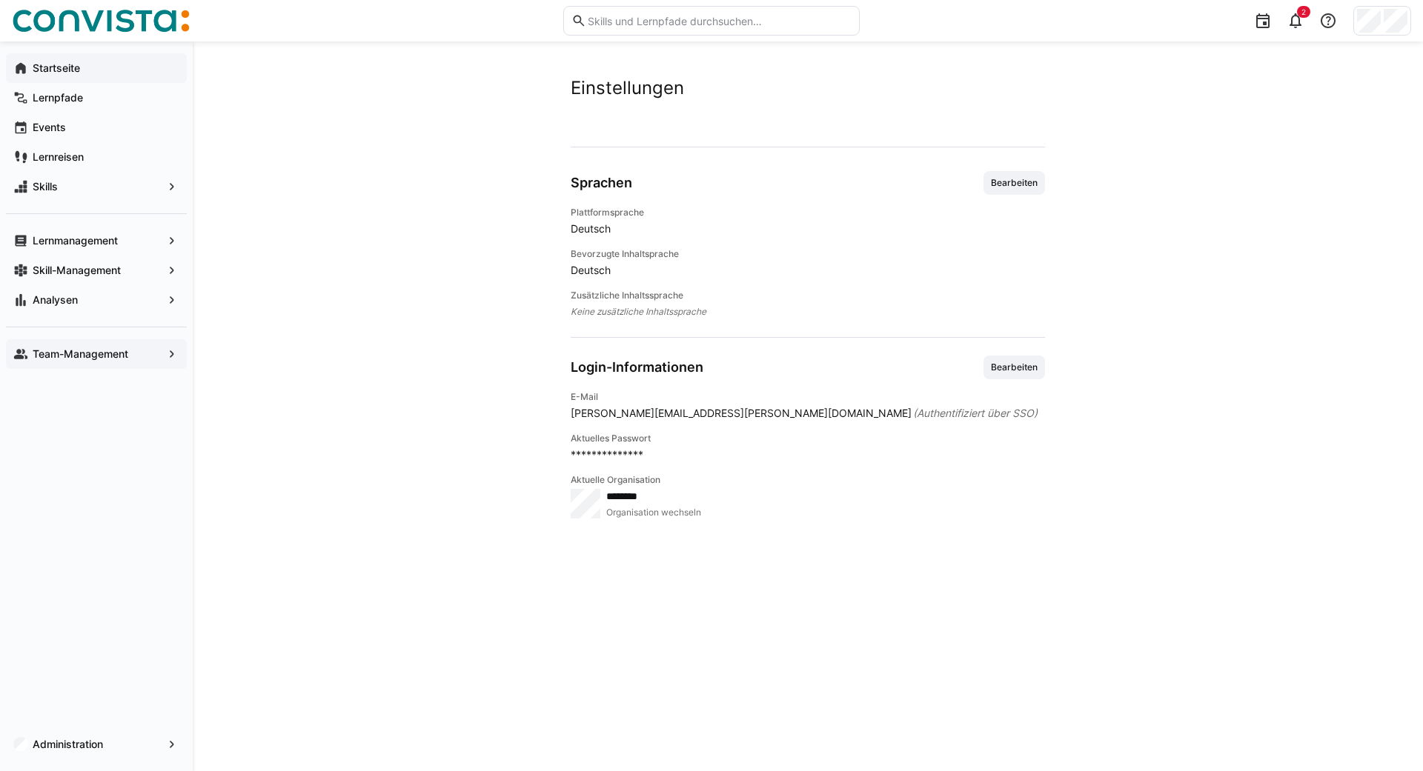
click at [0, 0] on app-navigation-label "Startseite" at bounding box center [0, 0] width 0 height 0
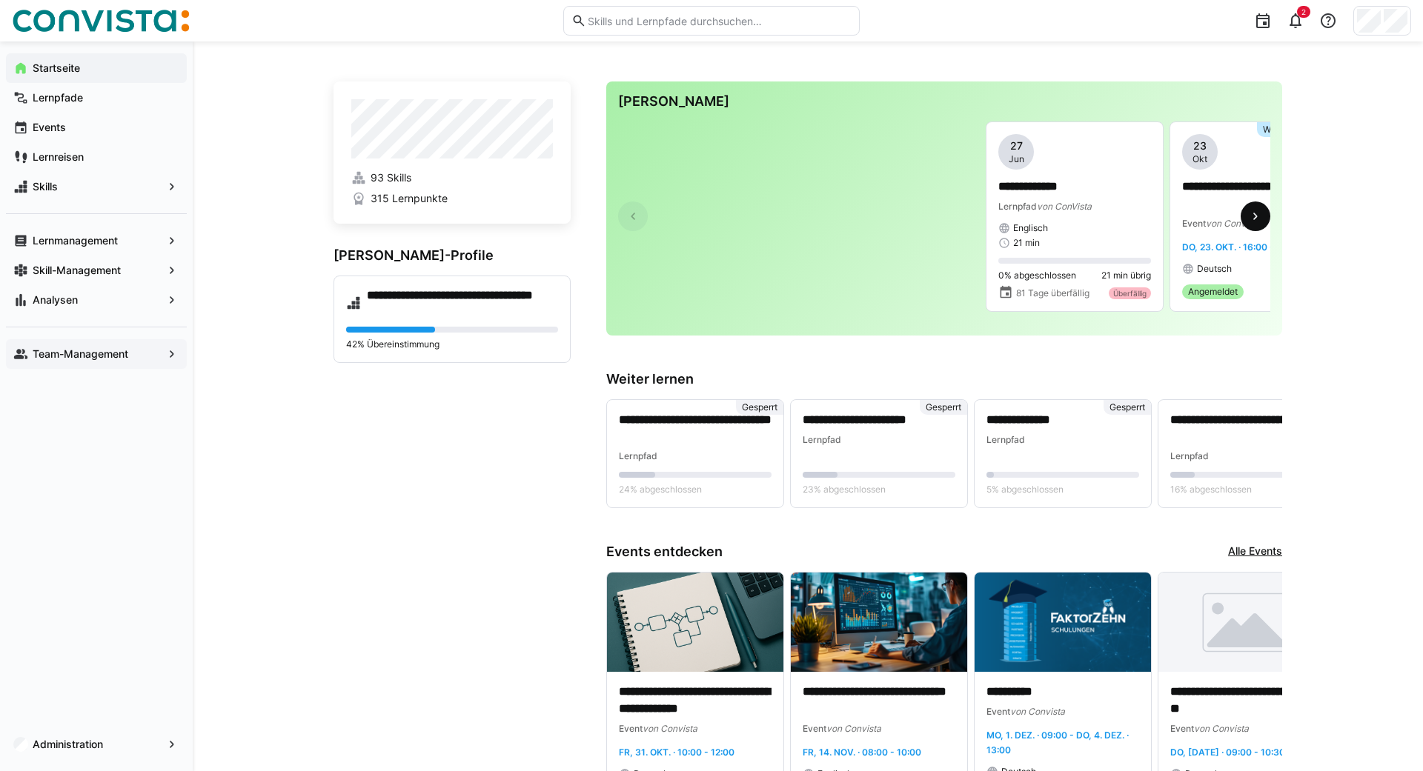
click at [1252, 205] on span at bounding box center [1255, 217] width 30 height 30
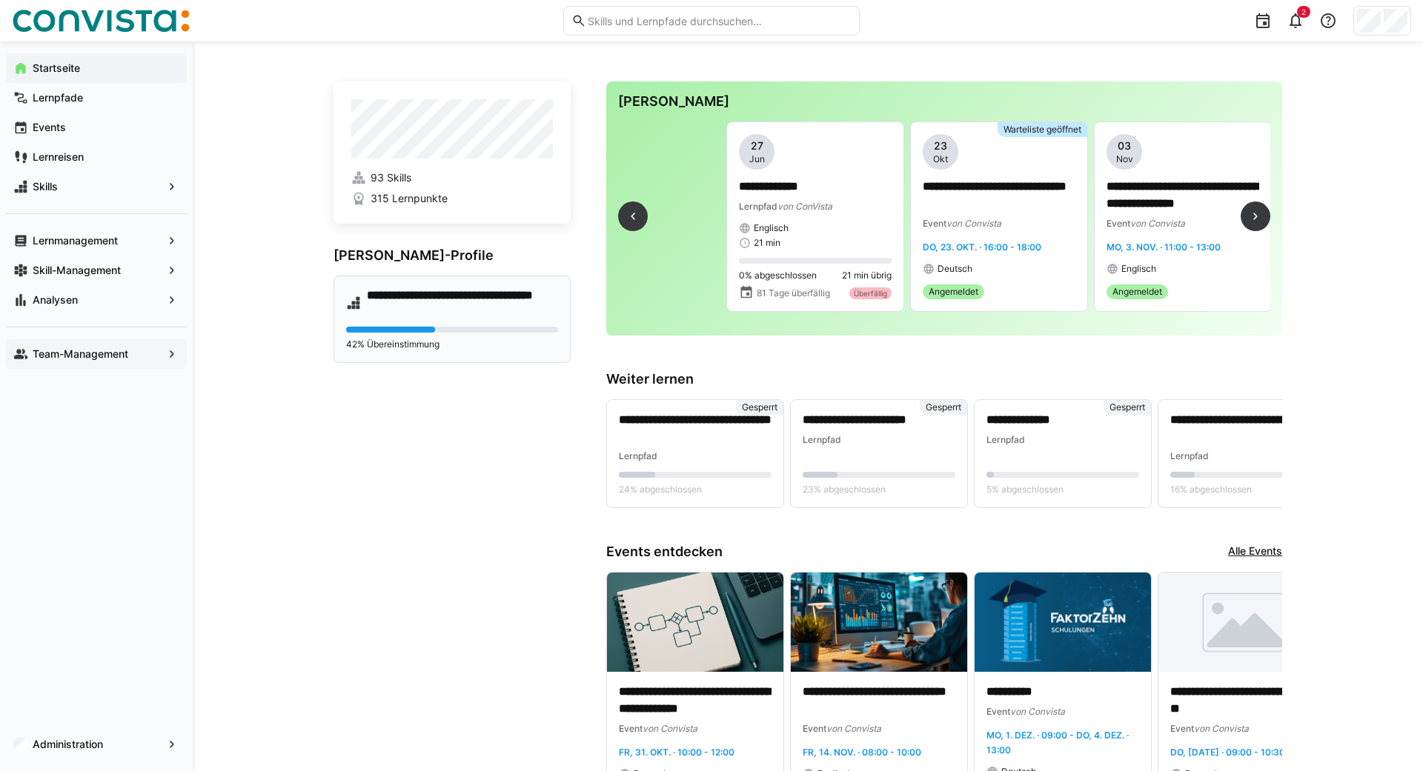
scroll to position [0, 261]
click at [0, 0] on app-navigation-label "Administration" at bounding box center [0, 0] width 0 height 0
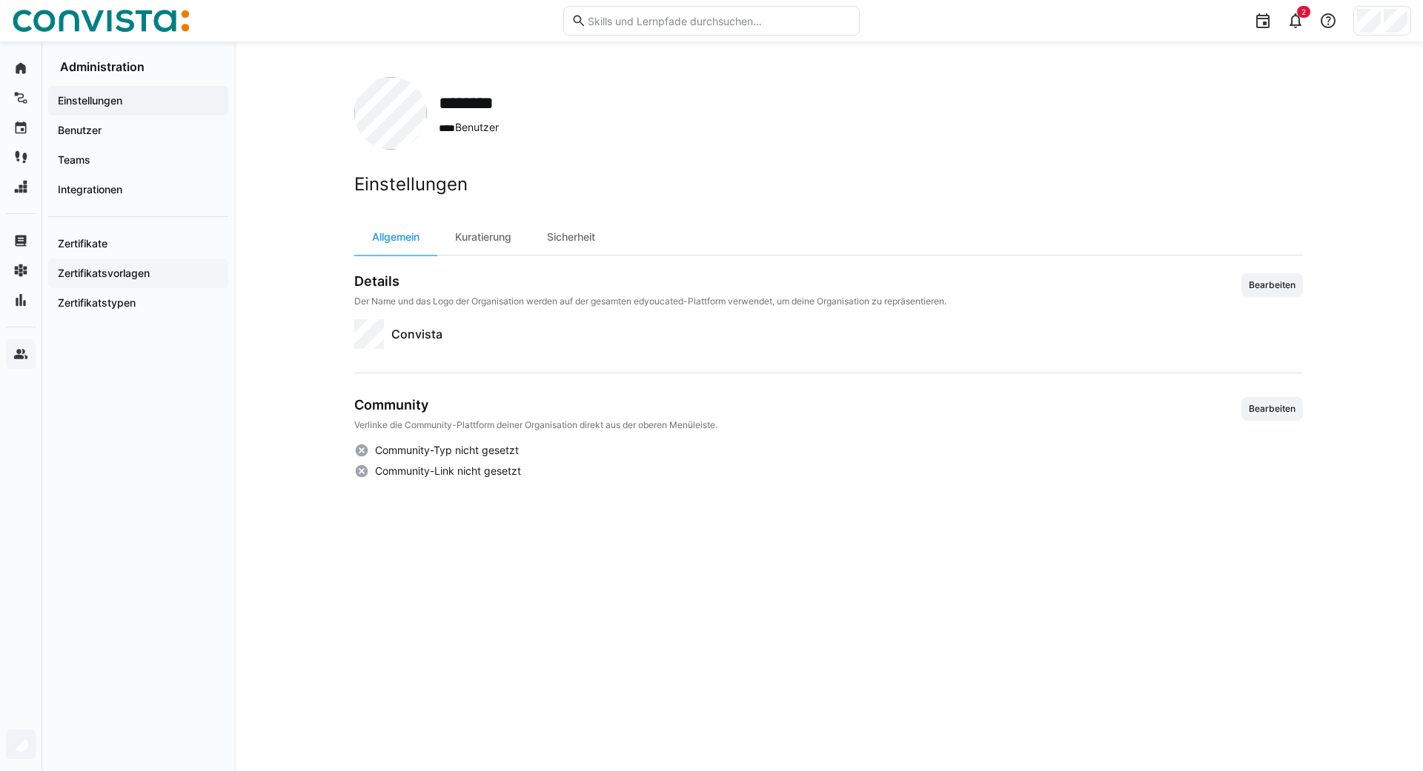
click at [102, 260] on div "Zertifikatsvorlagen" at bounding box center [138, 274] width 180 height 30
